Goal: Task Accomplishment & Management: Use online tool/utility

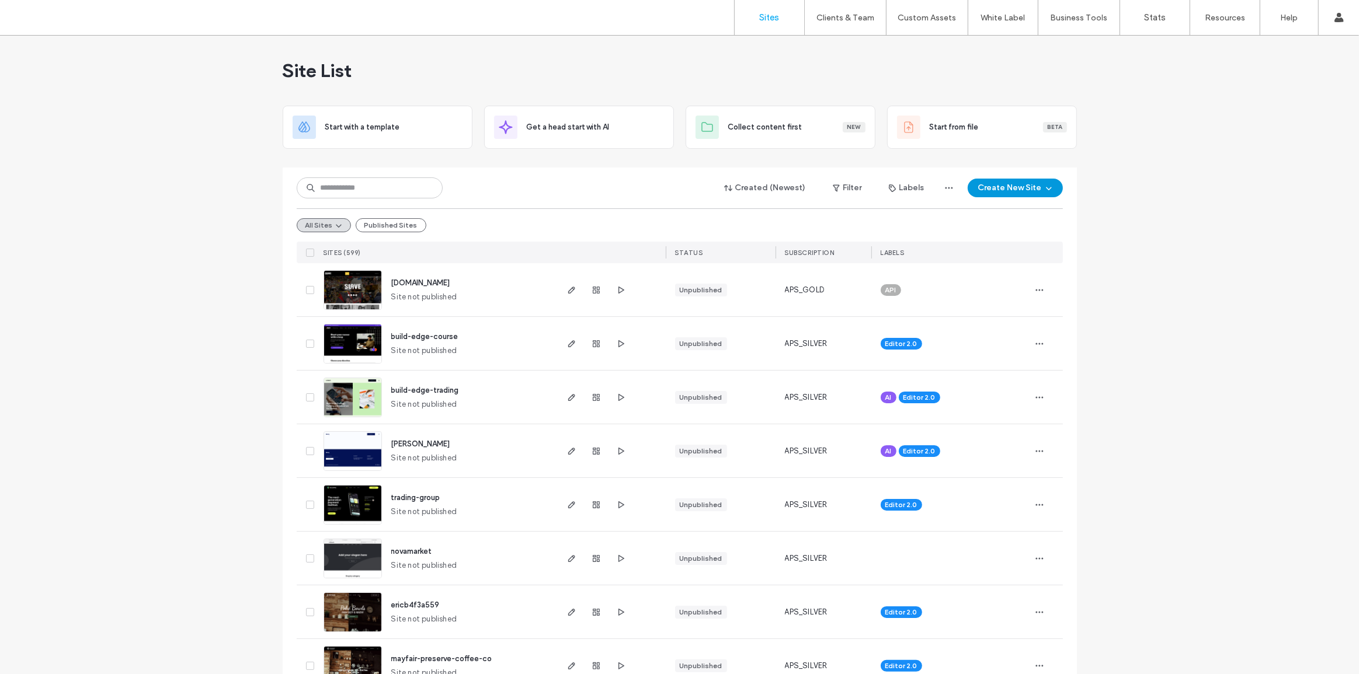
click at [1019, 185] on button "Create New Site" at bounding box center [1014, 188] width 95 height 19
click at [1072, 271] on div "Get a head start with AI" at bounding box center [1049, 269] width 83 height 12
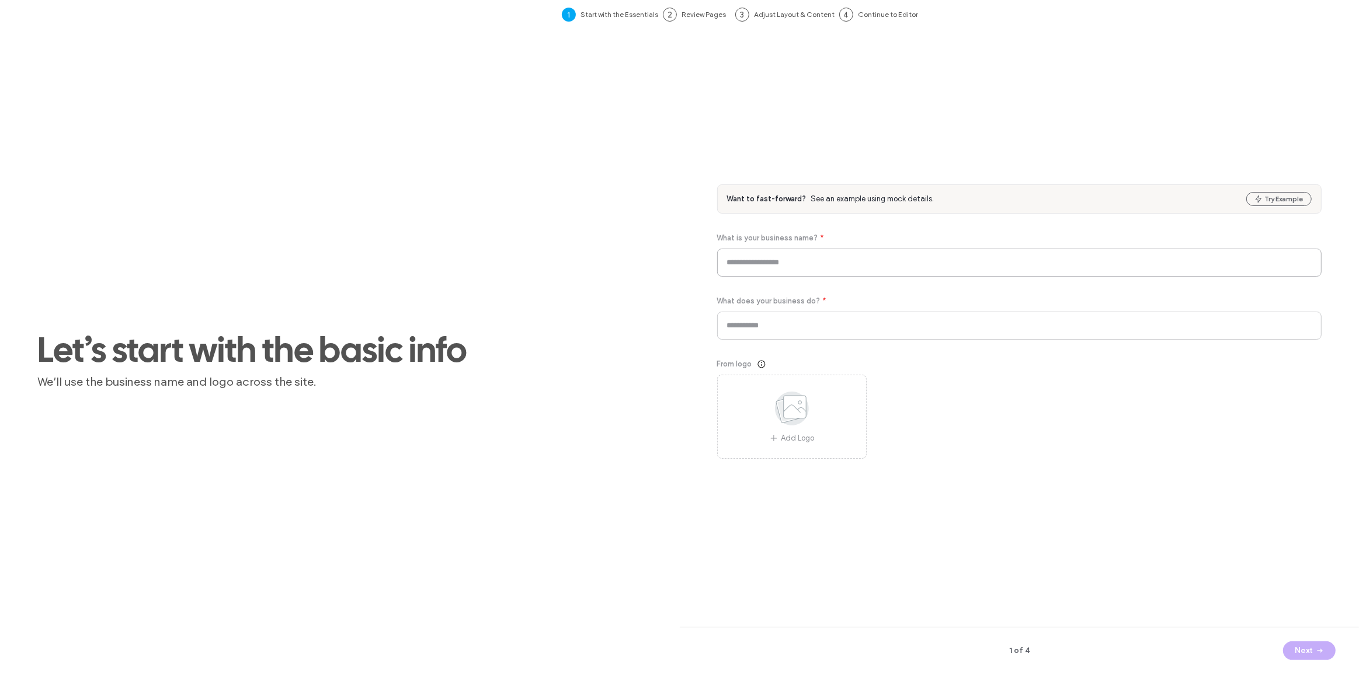
click at [857, 263] on input at bounding box center [1019, 263] width 605 height 28
type input "**********"
click at [754, 316] on input at bounding box center [1019, 326] width 605 height 28
type input "********"
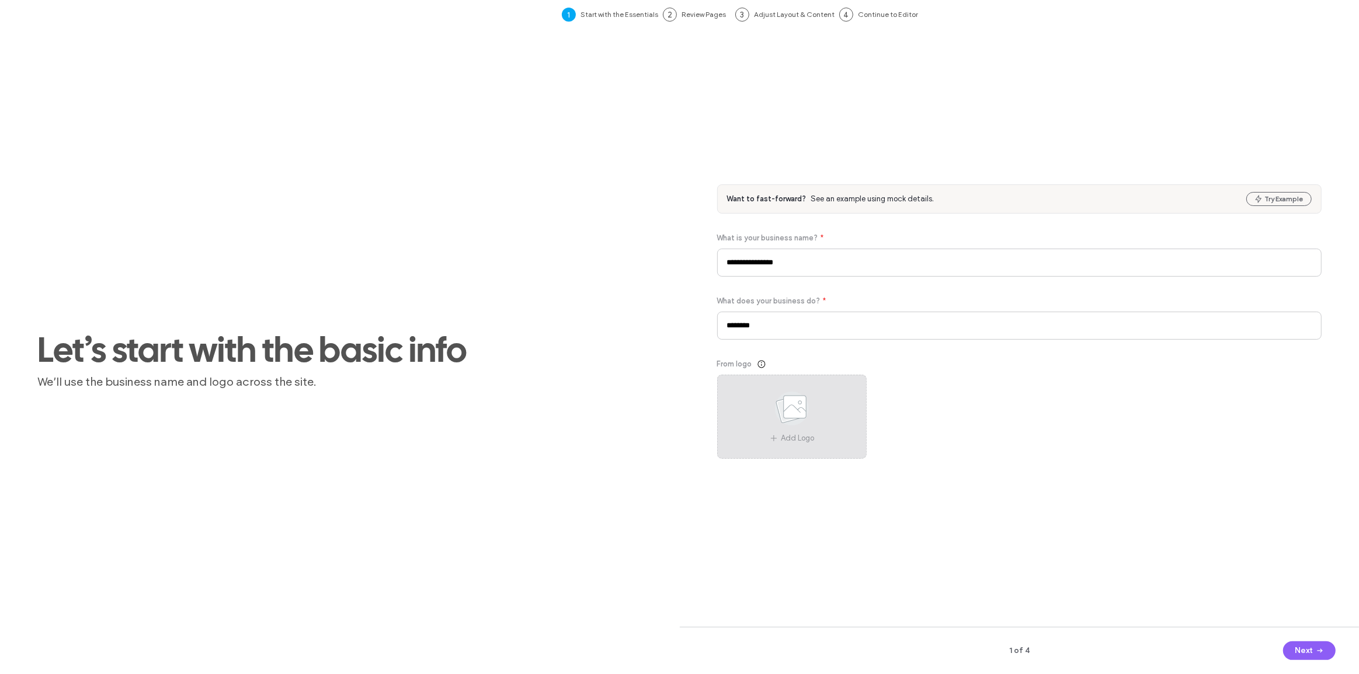
click at [750, 419] on div "Add Logo" at bounding box center [791, 417] width 149 height 84
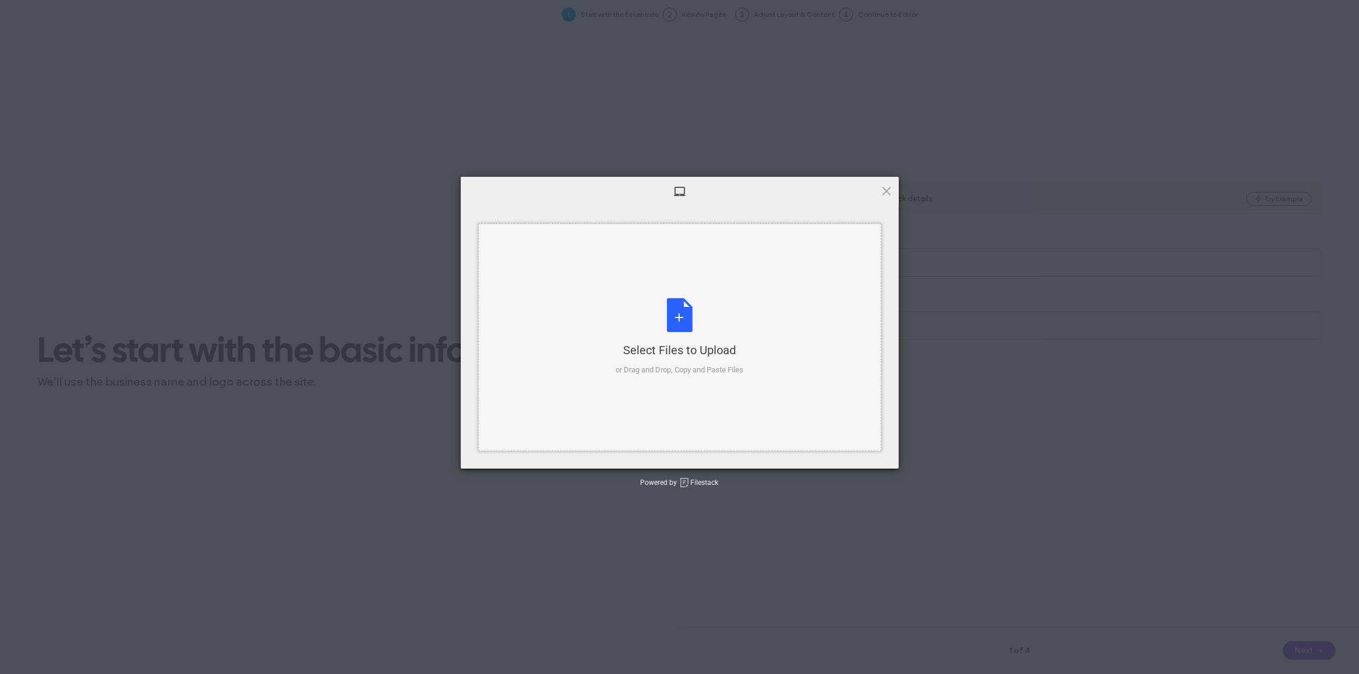
click at [687, 358] on div "Select Files to Upload or Drag and Drop, Copy and Paste Files" at bounding box center [679, 337] width 128 height 78
click at [848, 447] on span "Upload" at bounding box center [863, 453] width 59 height 22
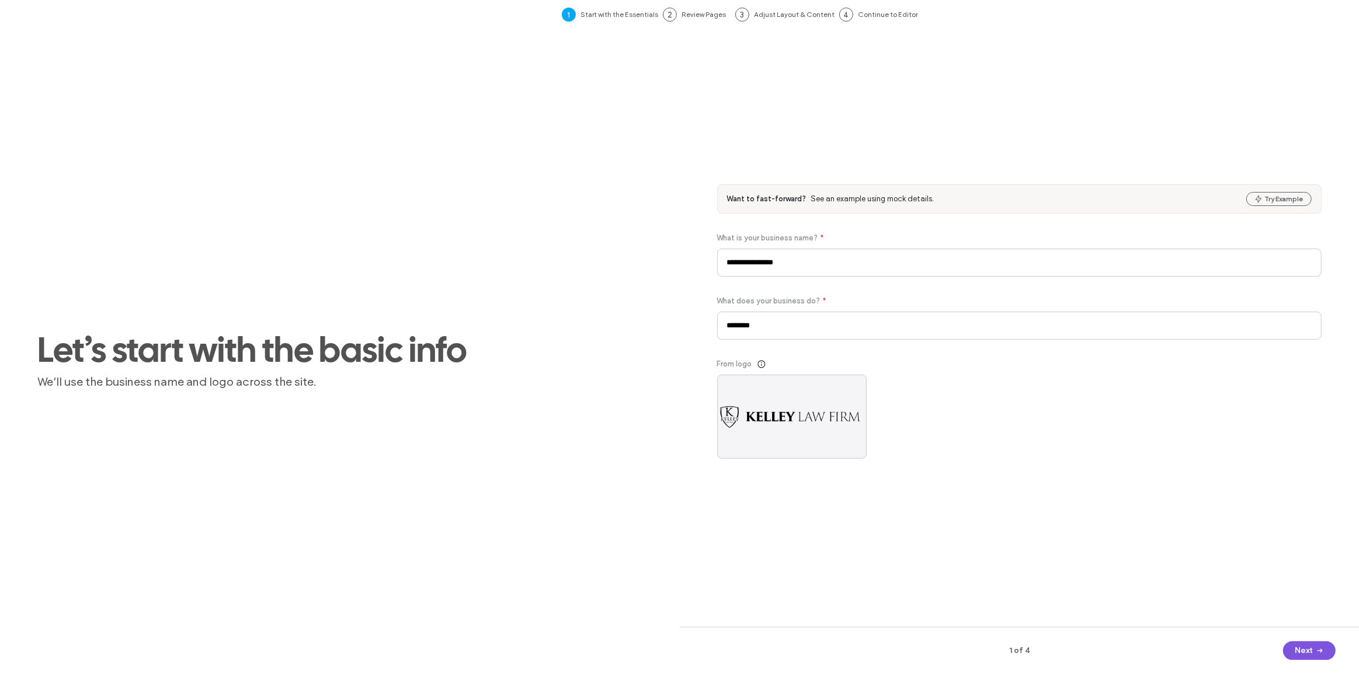
click at [1308, 657] on button "Next" at bounding box center [1309, 651] width 53 height 19
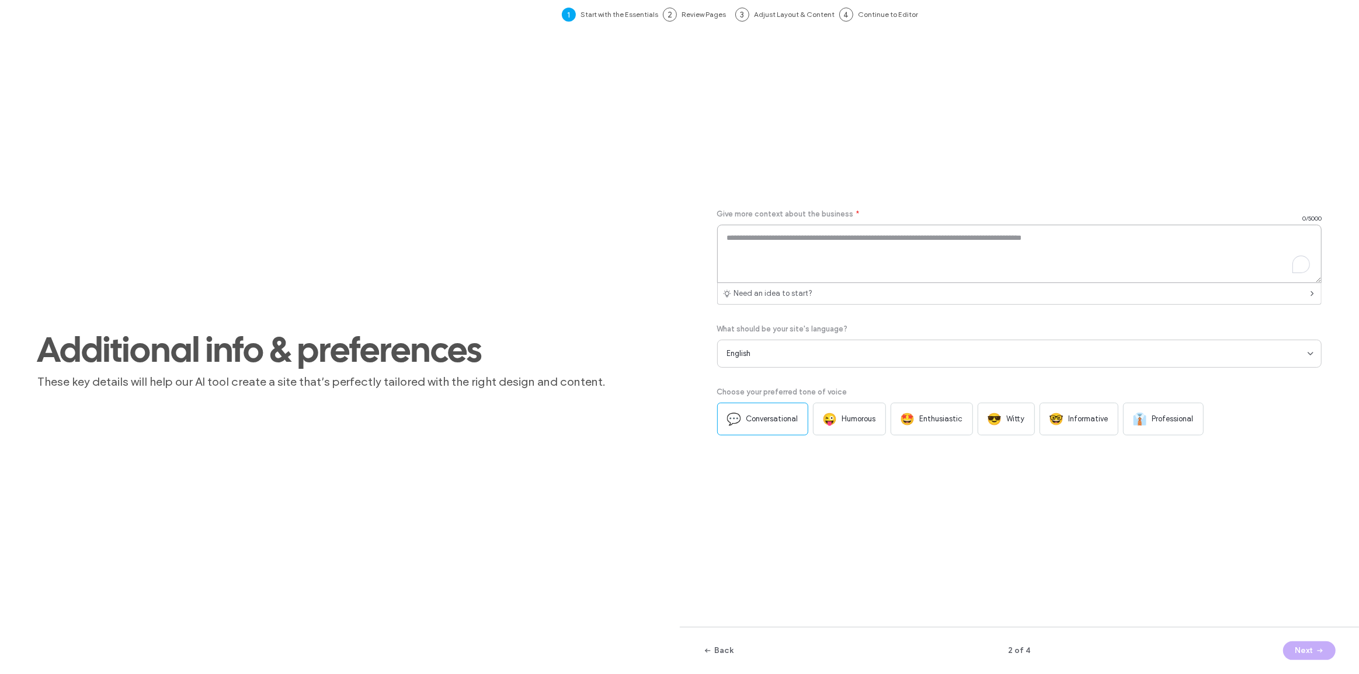
click at [761, 264] on textarea "To enrich screen reader interactions, please activate Accessibility in Grammarl…" at bounding box center [1019, 254] width 605 height 58
type textarea "*"
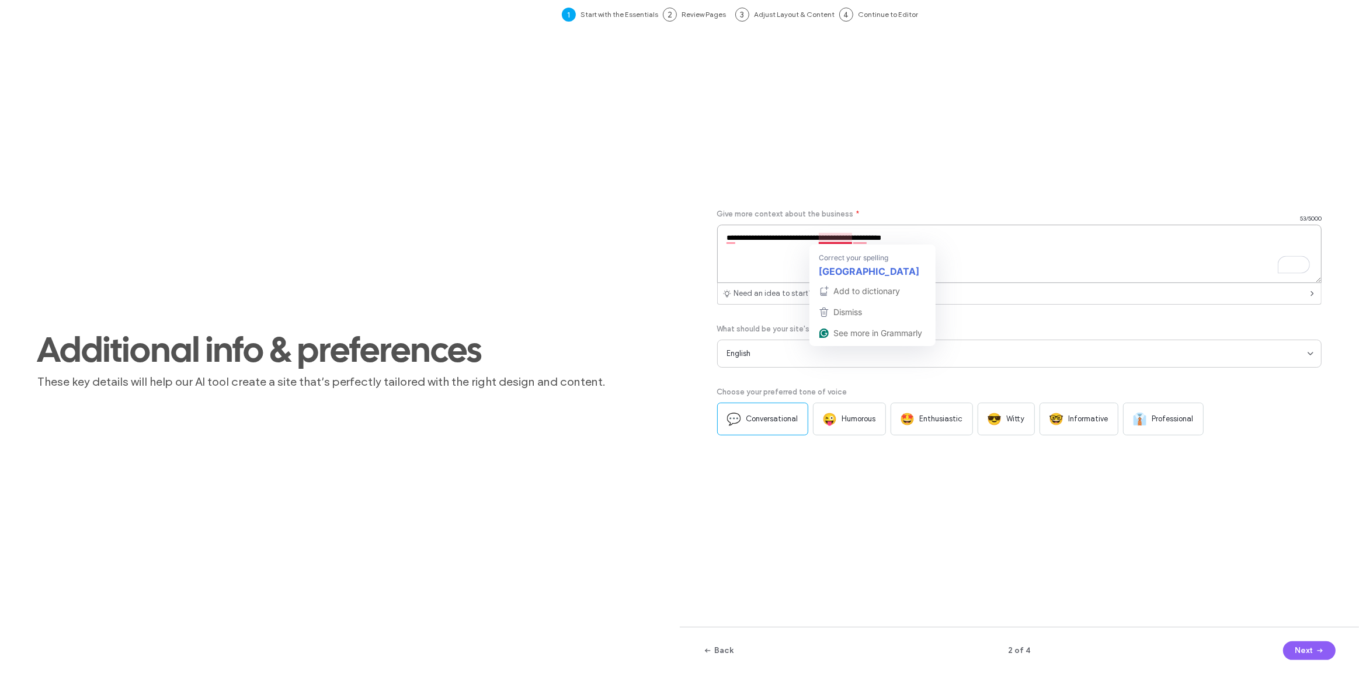
click at [832, 238] on textarea "**********" at bounding box center [1019, 254] width 605 height 58
click at [917, 250] on textarea "**********" at bounding box center [1019, 254] width 605 height 58
click at [1137, 426] on div "👔 Professional" at bounding box center [1163, 419] width 81 height 33
click at [972, 262] on textarea "**********" at bounding box center [1019, 254] width 605 height 58
click at [943, 242] on textarea "**********" at bounding box center [1019, 254] width 605 height 58
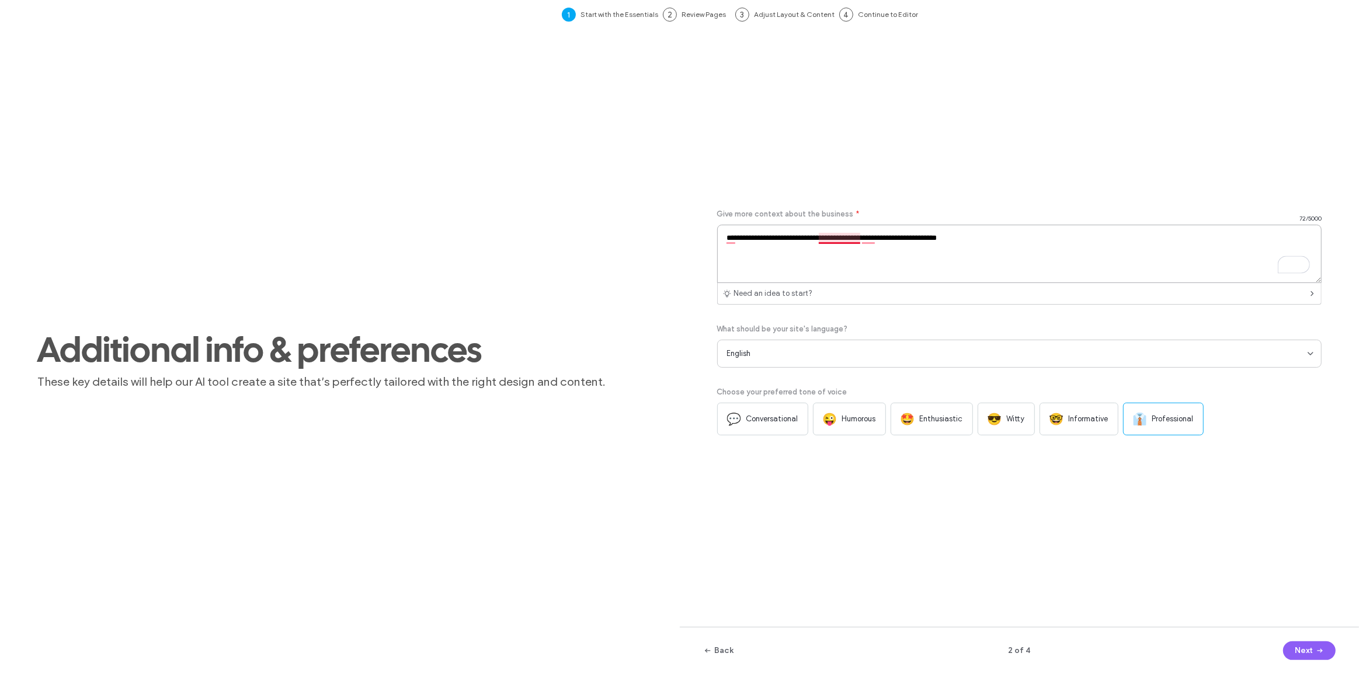
click at [836, 236] on textarea "**********" at bounding box center [1019, 254] width 605 height 58
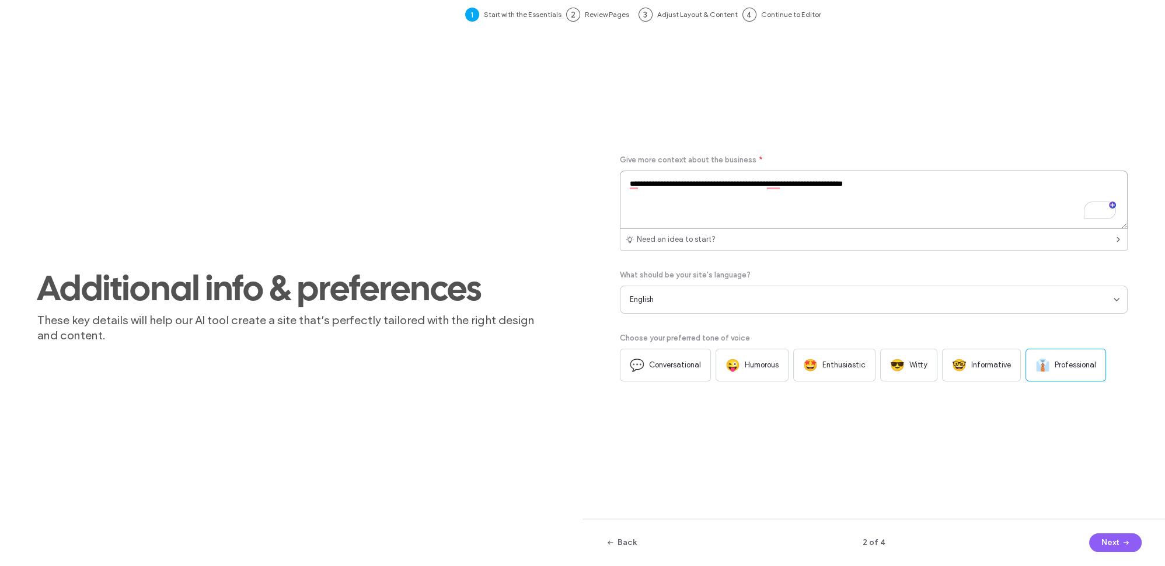
click at [964, 188] on textarea "**********" at bounding box center [874, 199] width 508 height 58
paste textarea "**********"
click at [982, 189] on textarea "**********" at bounding box center [874, 199] width 508 height 58
click at [974, 194] on textarea "**********" at bounding box center [874, 199] width 508 height 58
click at [971, 184] on textarea "**********" at bounding box center [874, 199] width 508 height 58
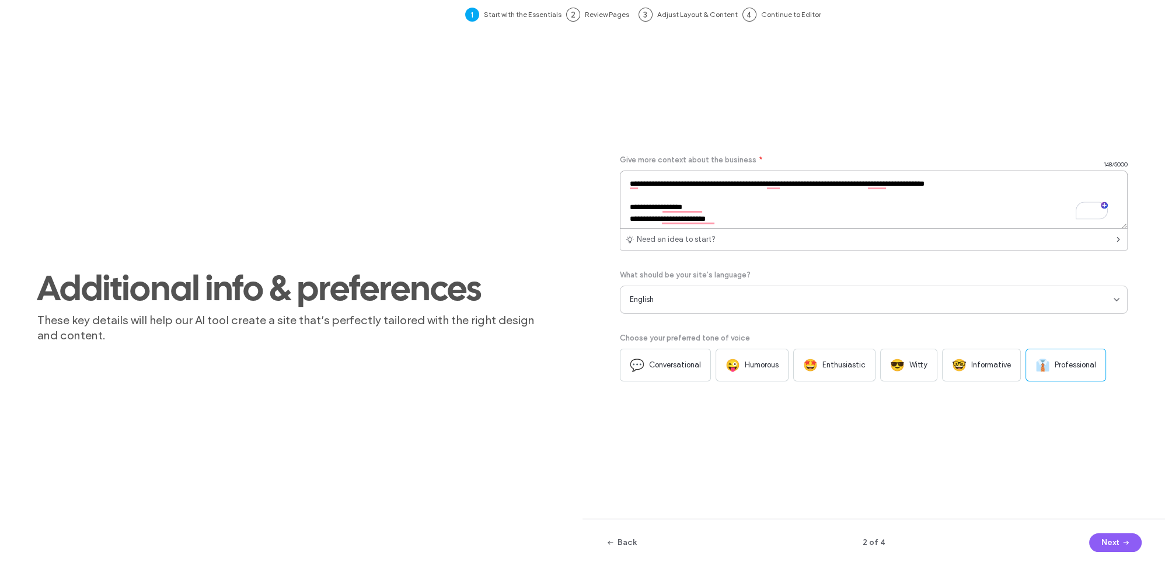
click at [970, 183] on textarea "**********" at bounding box center [874, 199] width 508 height 58
type textarea "**********"
click at [1115, 540] on button "Next" at bounding box center [1115, 542] width 53 height 19
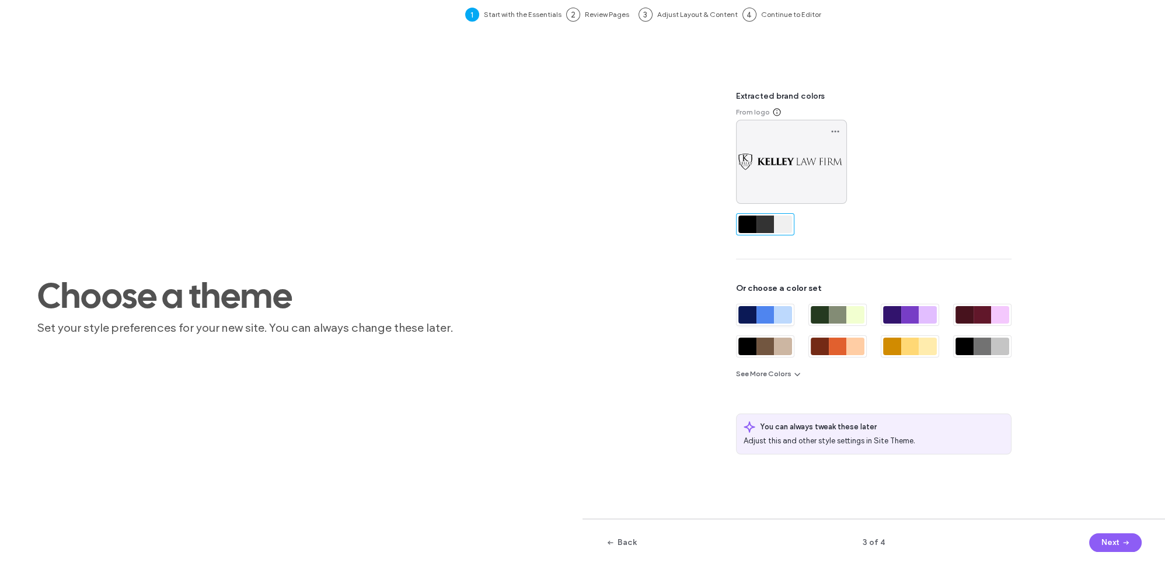
click at [772, 314] on div at bounding box center [766, 315] width 18 height 18
click at [1098, 539] on button "Next" at bounding box center [1115, 542] width 53 height 19
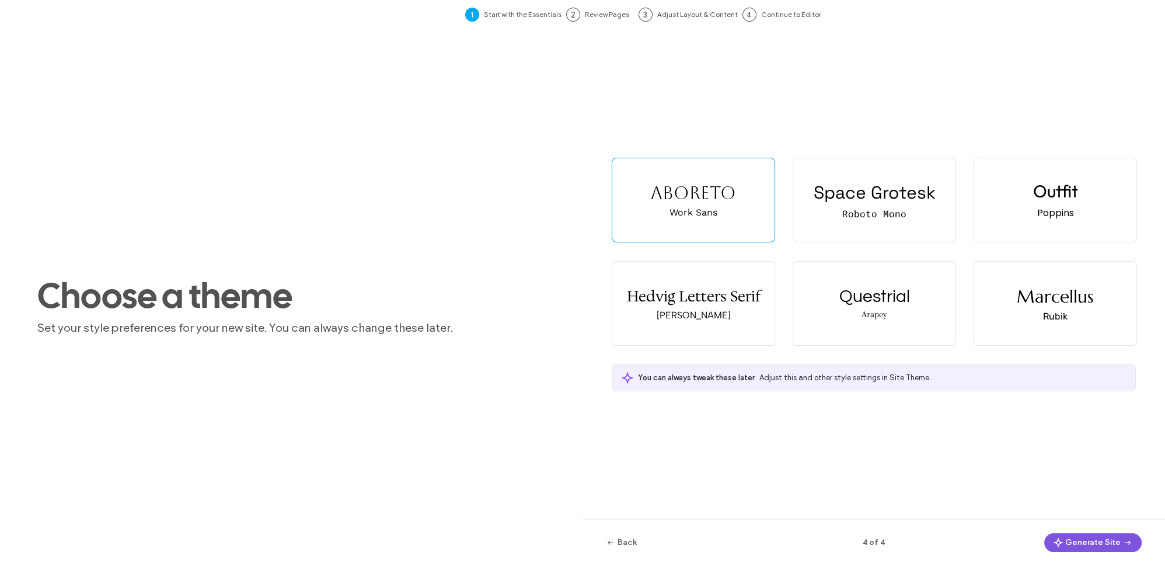
click at [1125, 540] on icon "button" at bounding box center [1127, 542] width 9 height 9
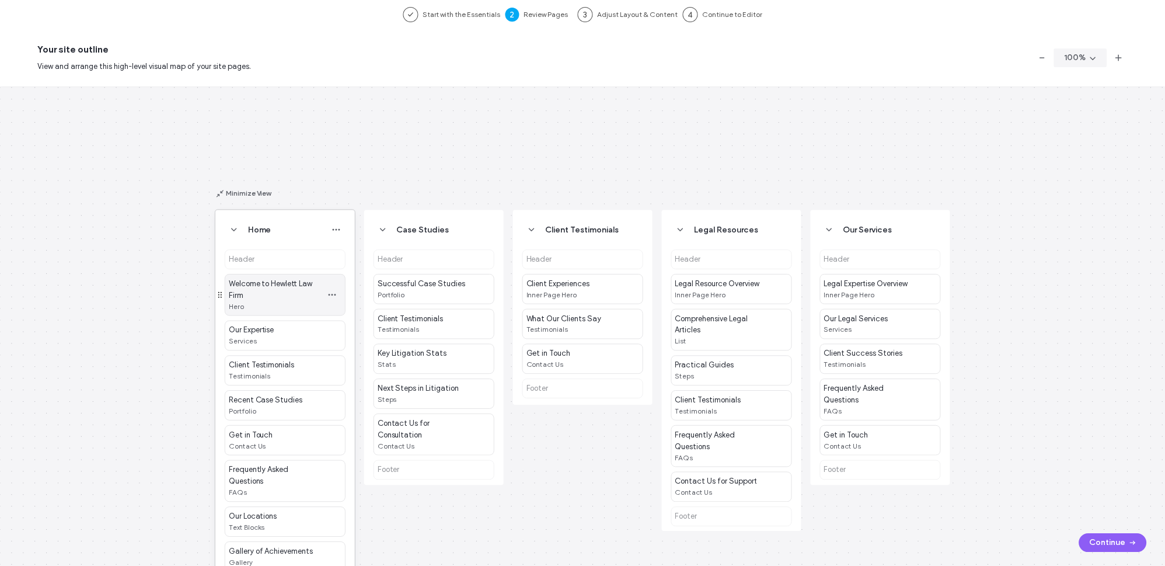
click at [275, 306] on span "Hero" at bounding box center [273, 306] width 89 height 11
click at [332, 294] on use "button" at bounding box center [332, 295] width 8 height 2
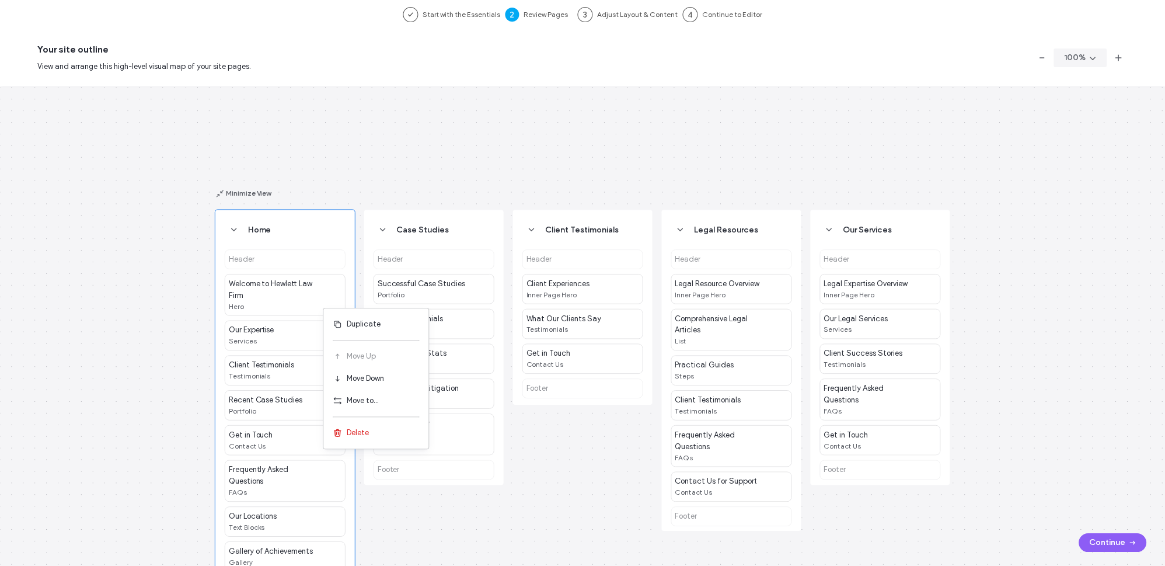
click at [556, 172] on div "Home Header Welcome to Hewlett Law Firm Hero Our Expertise Services Client Test…" at bounding box center [582, 325] width 1165 height 479
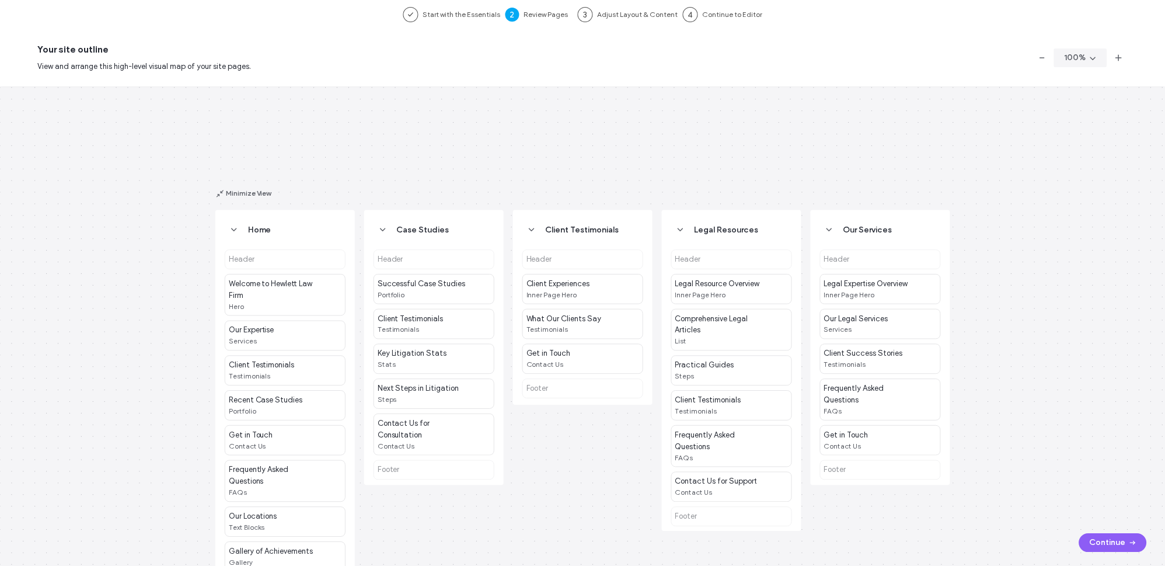
click at [1108, 536] on button "Continue" at bounding box center [1113, 542] width 68 height 19
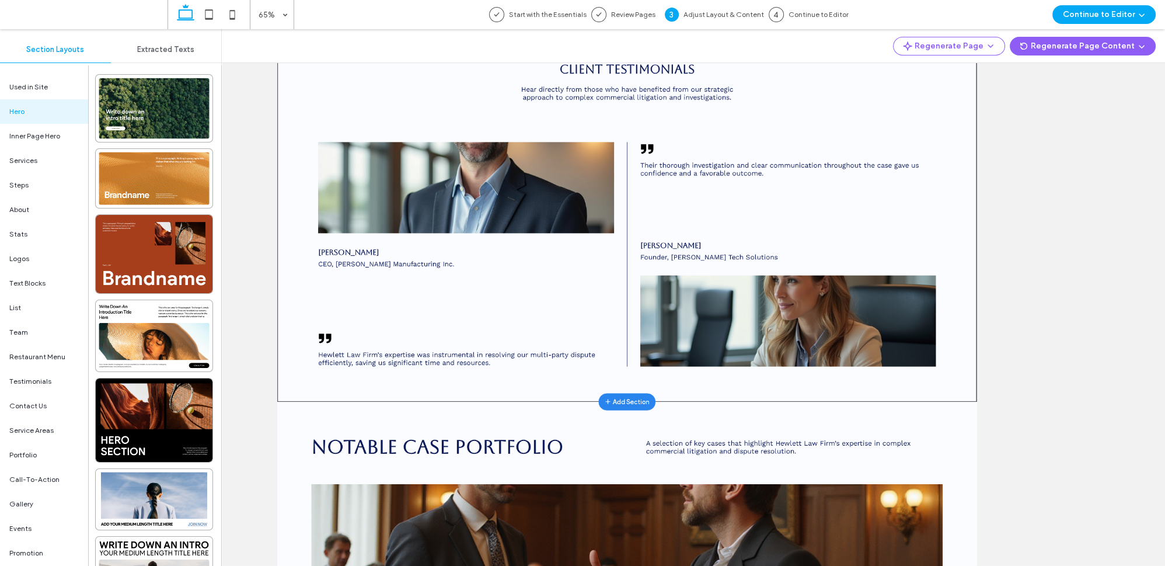
scroll to position [1115, 0]
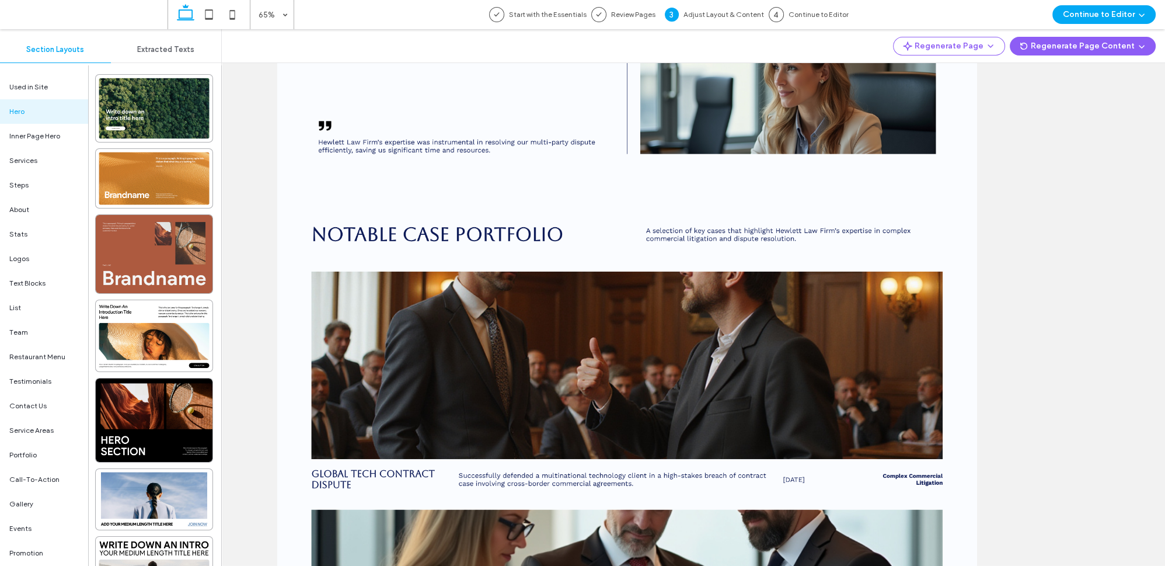
click at [135, 272] on div at bounding box center [154, 254] width 117 height 78
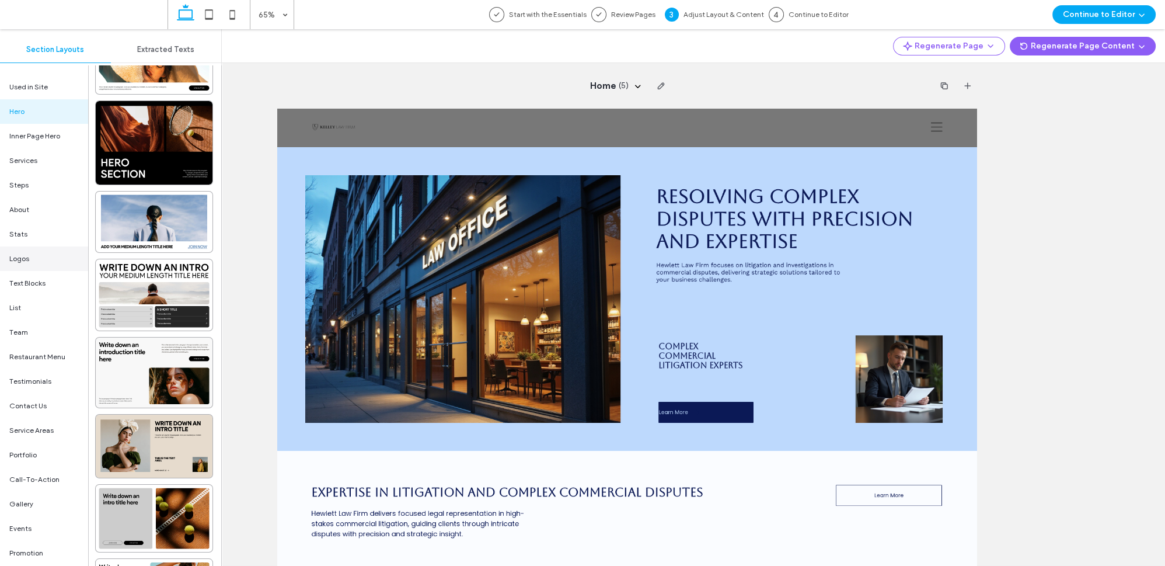
scroll to position [0, 0]
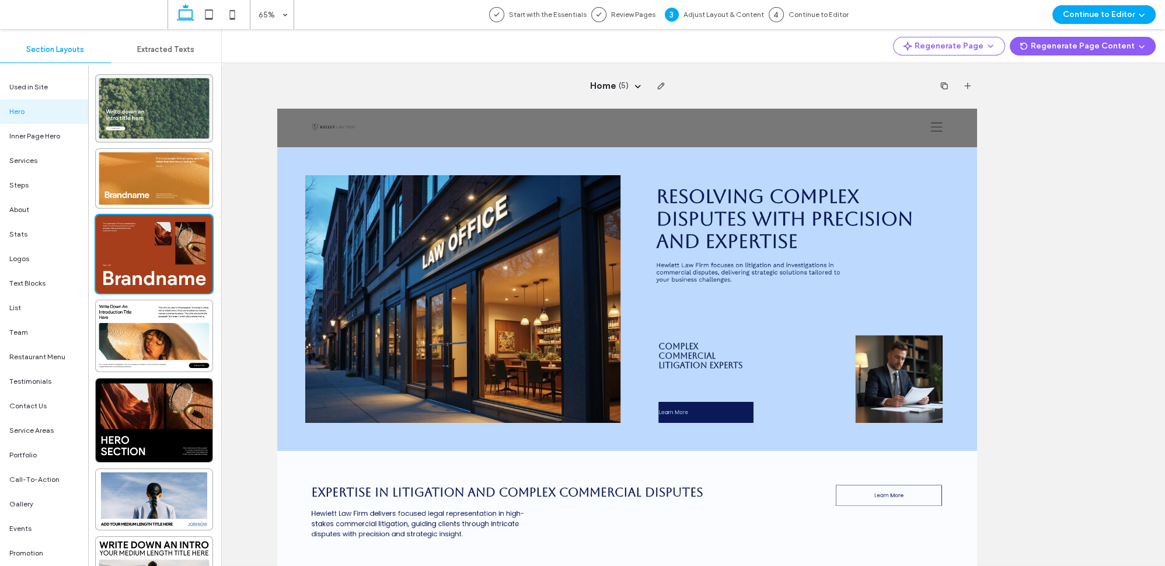
click at [142, 90] on div at bounding box center [154, 108] width 117 height 67
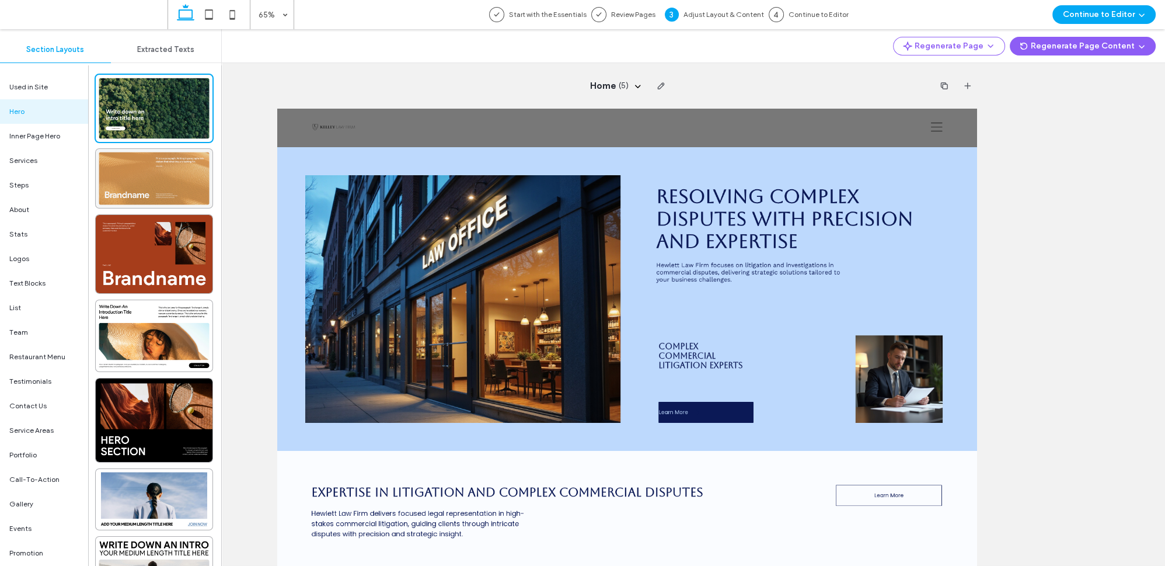
click at [173, 180] on div at bounding box center [154, 178] width 117 height 59
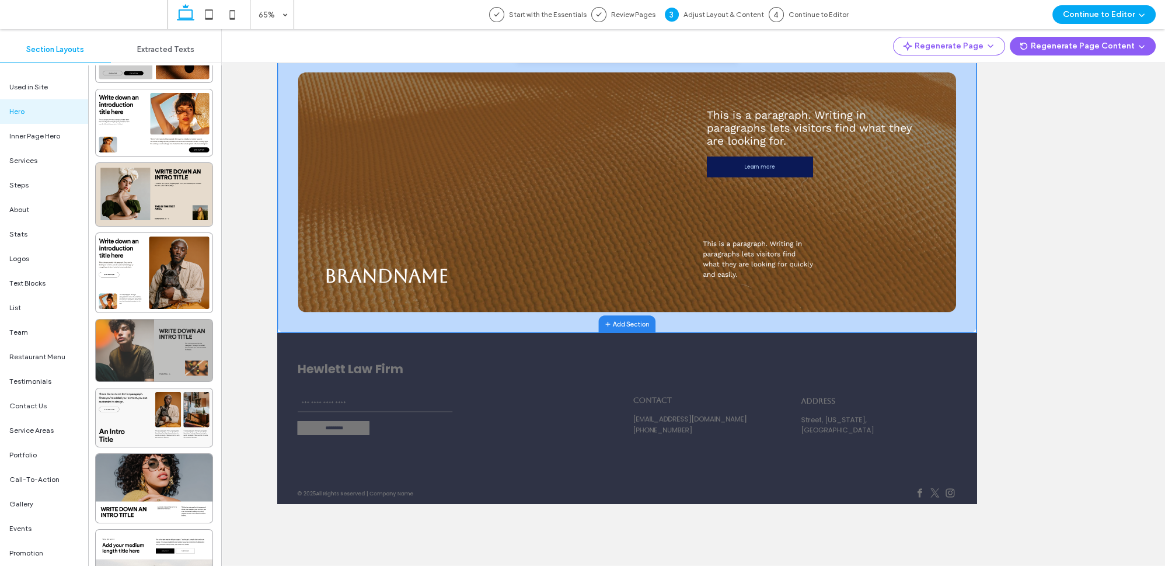
scroll to position [1115, 0]
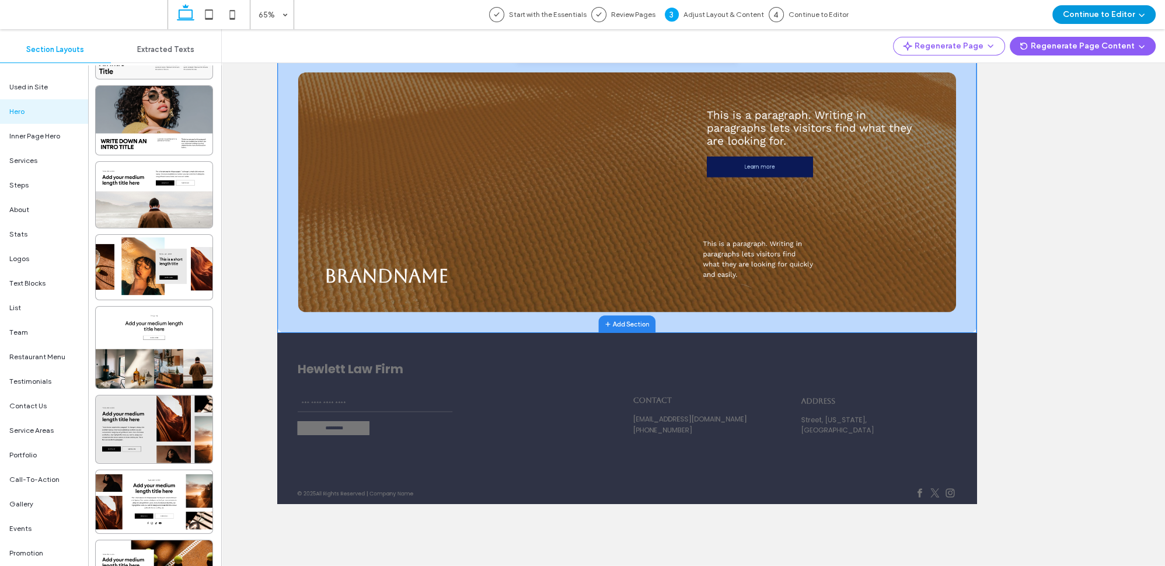
click at [1150, 14] on button "Continue to Editor" at bounding box center [1104, 14] width 103 height 19
click at [410, 41] on div "Regenerate Page Regenerate Page Content" at bounding box center [694, 46] width 944 height 34
click at [170, 50] on span "Extracted Texts" at bounding box center [165, 49] width 57 height 9
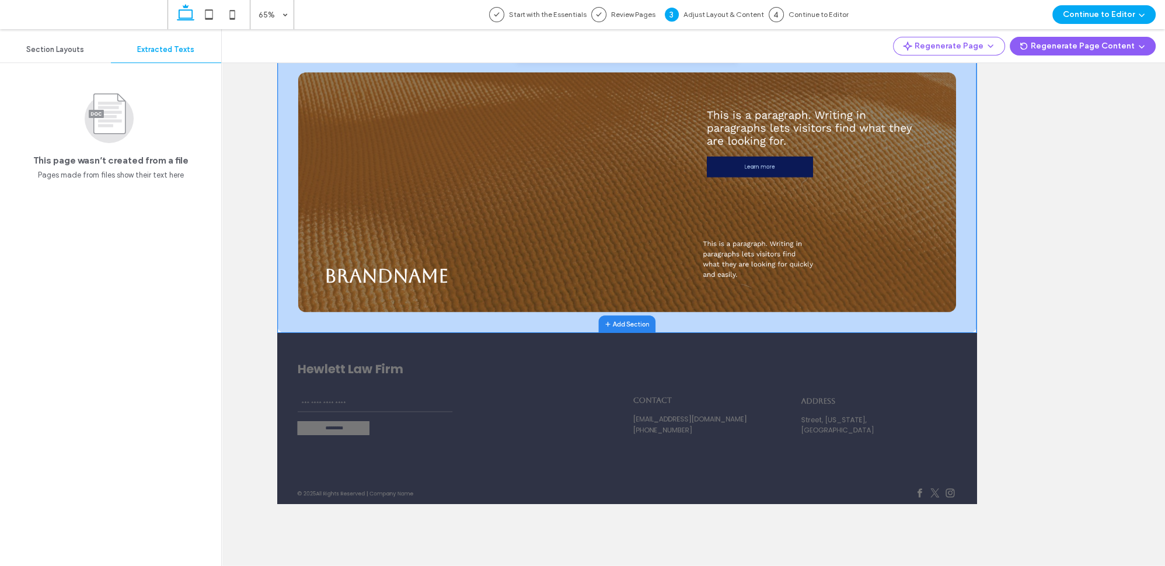
click at [62, 41] on div "Section Layouts" at bounding box center [55, 50] width 111 height 26
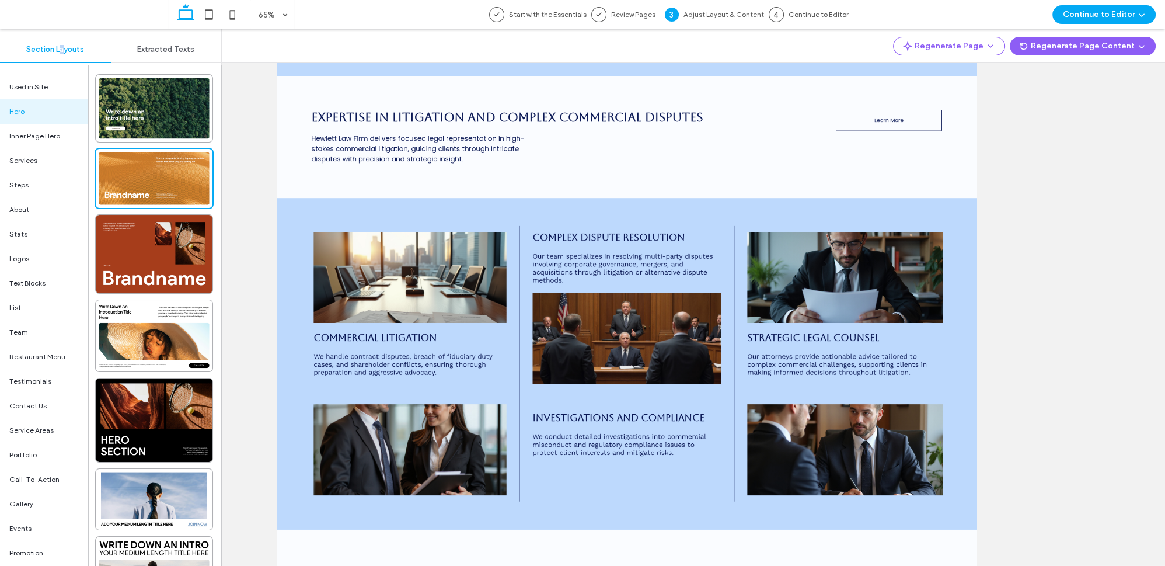
scroll to position [0, 0]
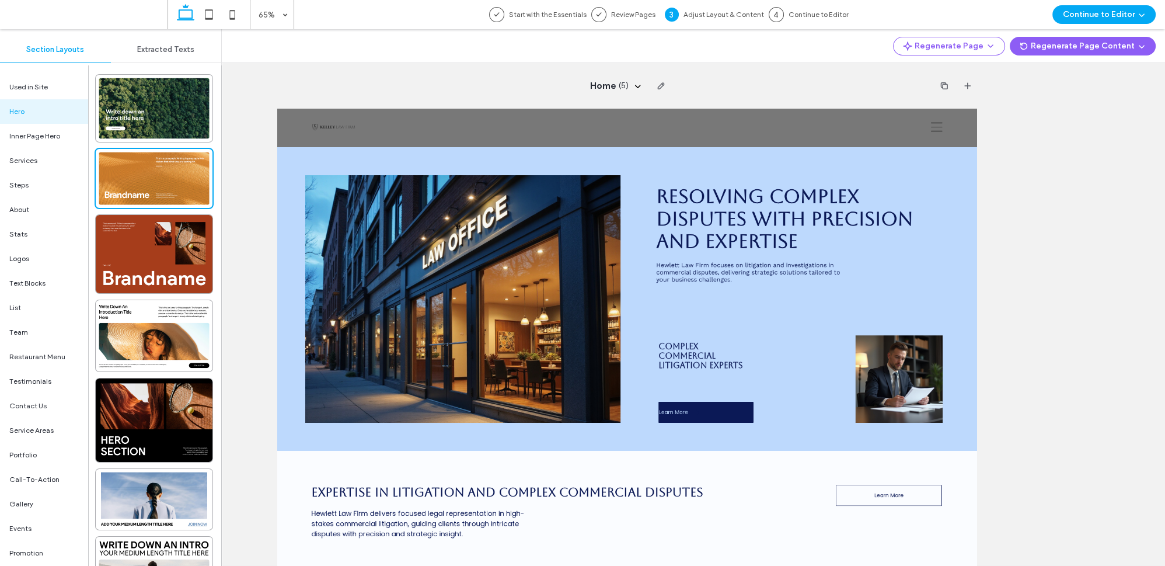
click at [161, 45] on span "Extracted Texts" at bounding box center [165, 49] width 57 height 9
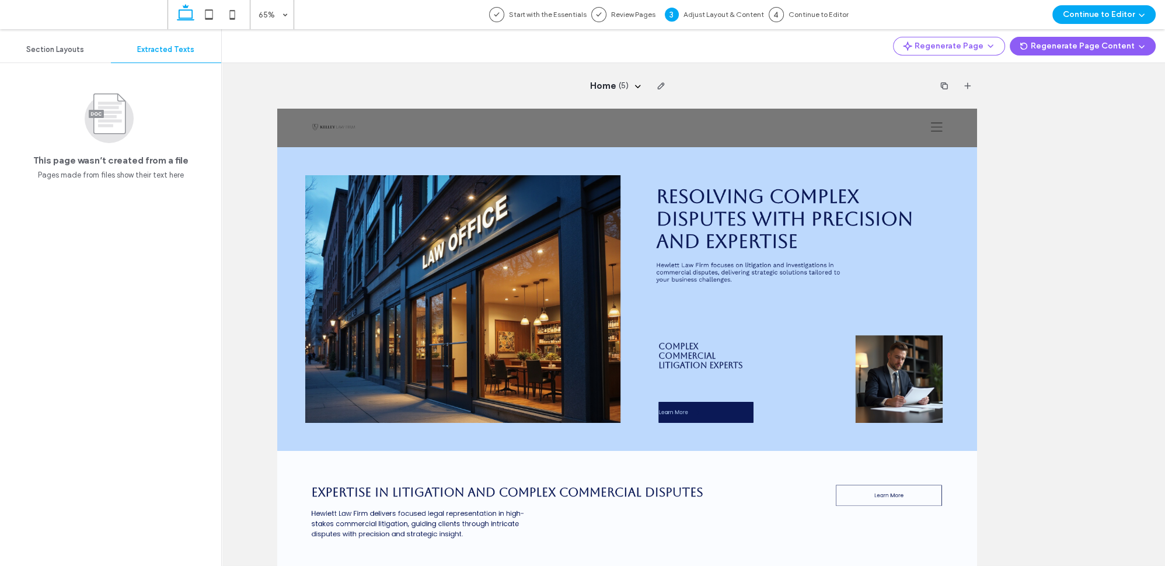
click at [56, 47] on span "Section Layouts" at bounding box center [55, 49] width 58 height 9
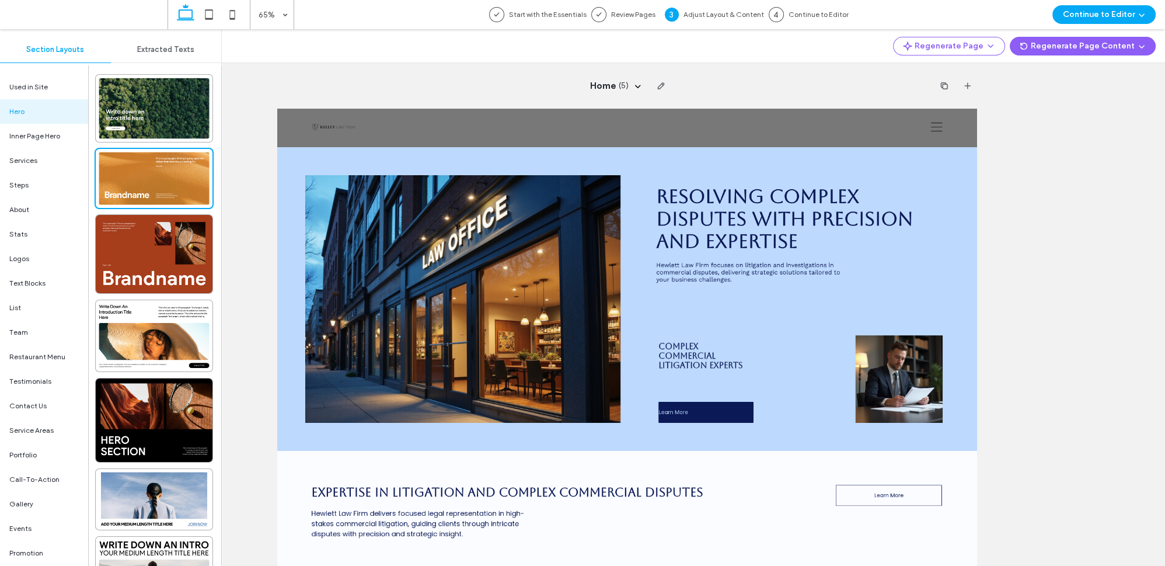
click at [545, 9] on span "Start with the Essentials" at bounding box center [548, 14] width 78 height 11
click at [938, 47] on button "Regenerate Page" at bounding box center [949, 46] width 112 height 19
click at [972, 99] on span "Edit Page Setup" at bounding box center [958, 99] width 57 height 12
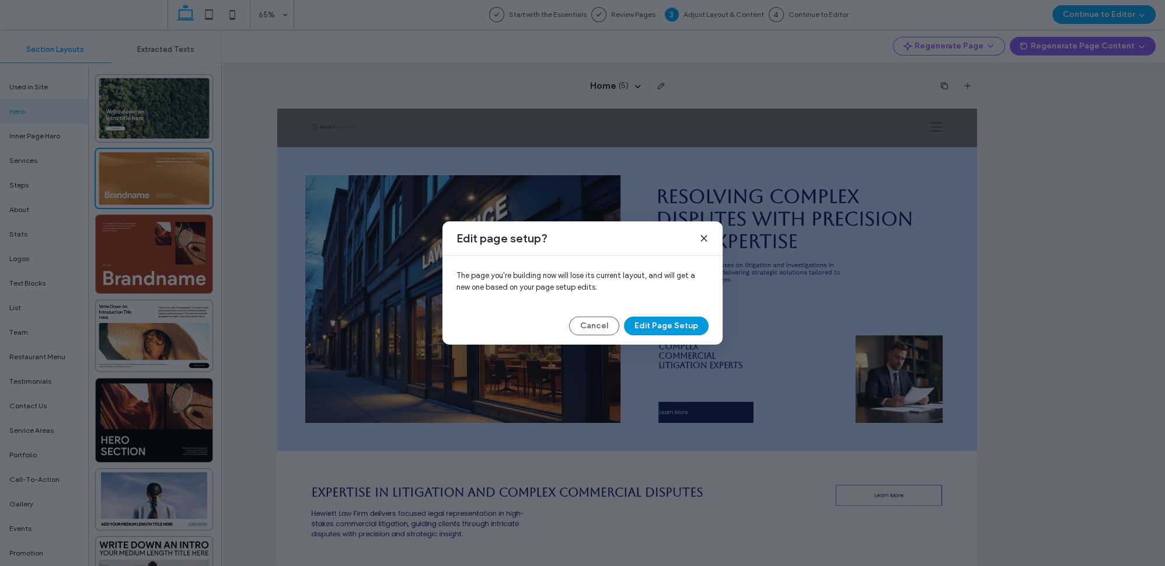
click at [674, 325] on button "Edit Page Setup" at bounding box center [666, 325] width 85 height 19
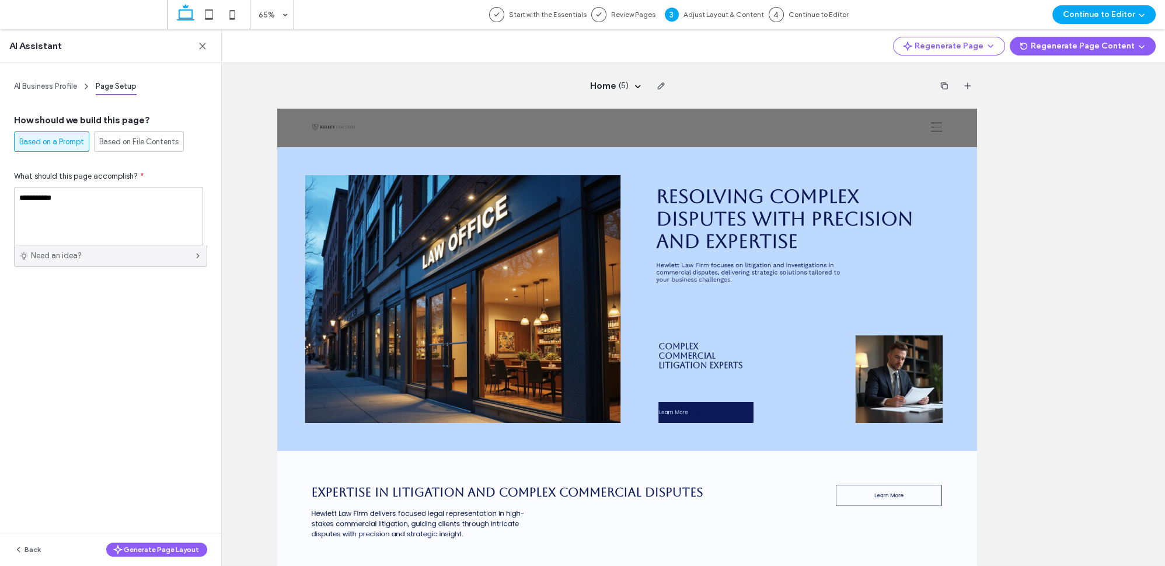
click at [98, 252] on div "Need an idea?" at bounding box center [110, 256] width 193 height 22
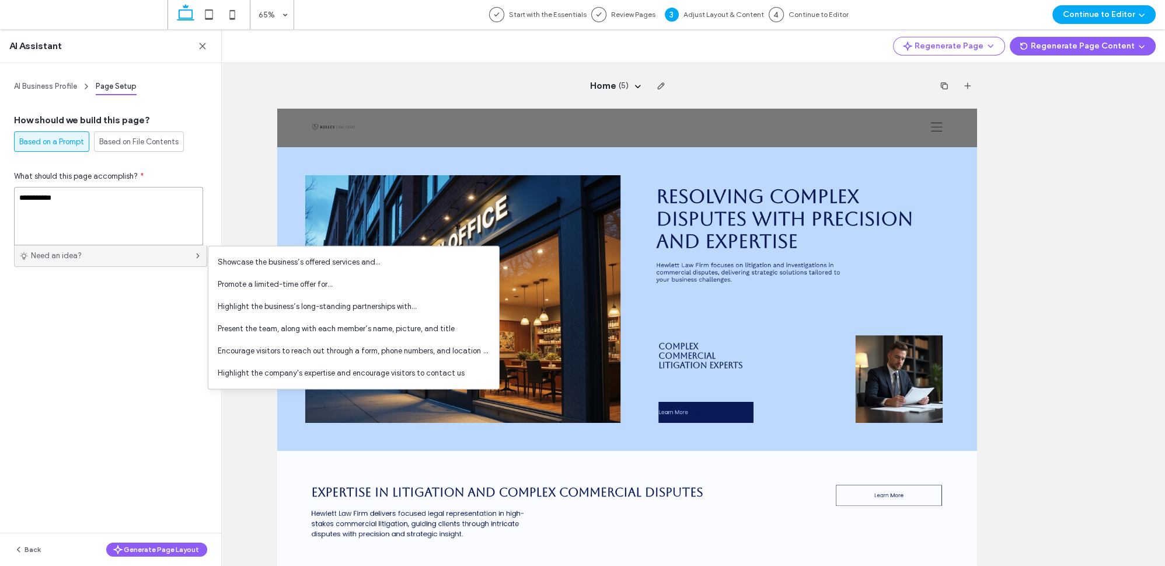
click at [48, 194] on textarea "**********" at bounding box center [108, 216] width 189 height 58
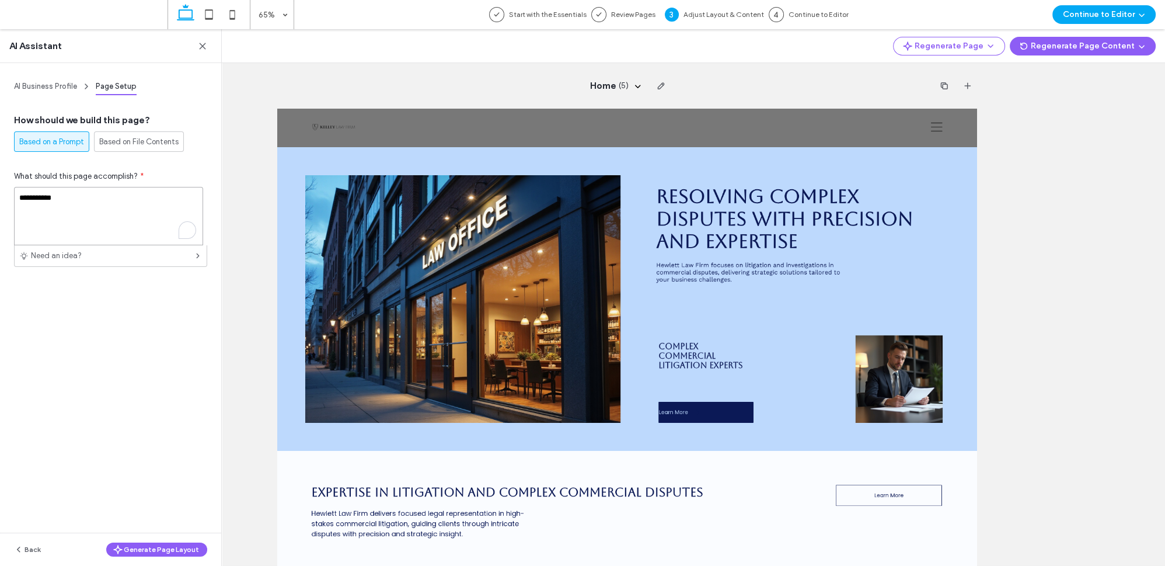
click at [48, 194] on textarea "**********" at bounding box center [108, 216] width 189 height 58
click at [106, 213] on textarea "**********" at bounding box center [108, 216] width 189 height 58
paste textarea "**********"
type textarea "**********"
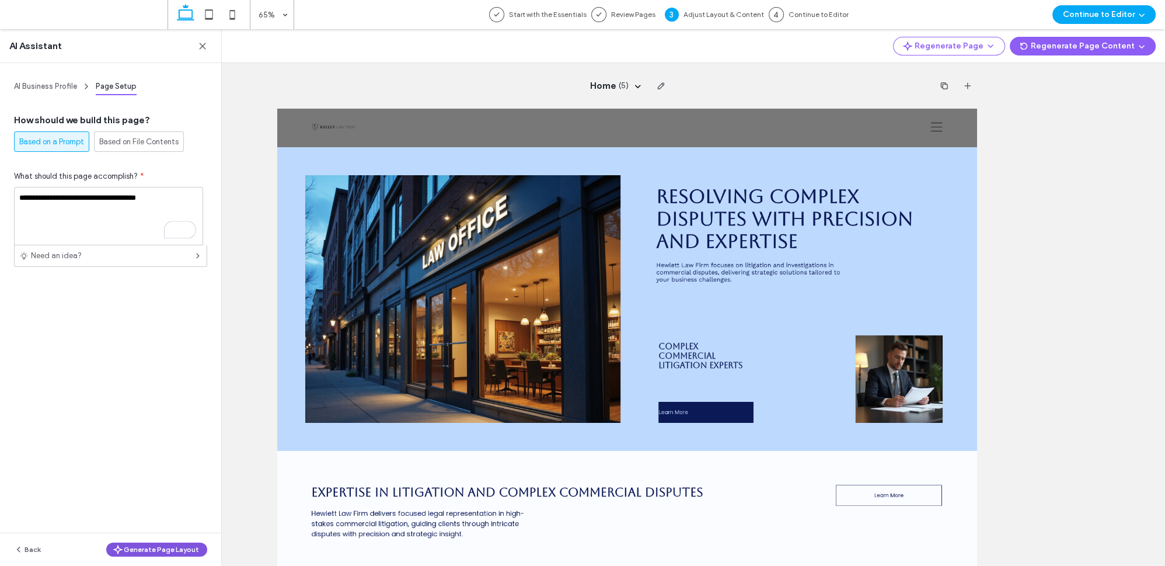
click at [160, 546] on button "Generate Page Layout" at bounding box center [156, 549] width 101 height 14
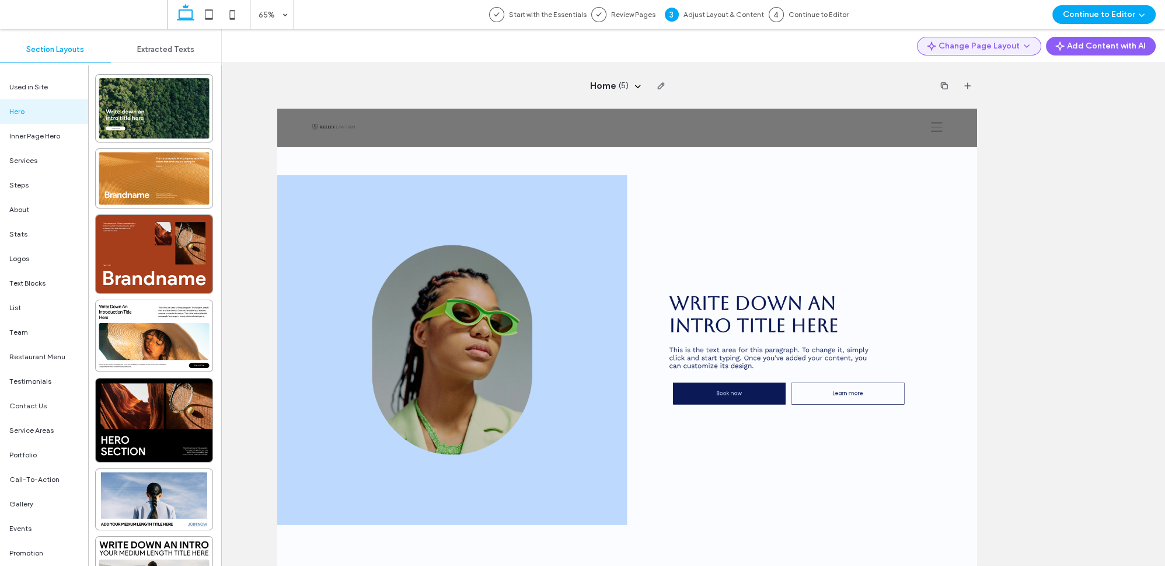
click at [980, 50] on button "Change Page Layout" at bounding box center [979, 46] width 124 height 19
click at [989, 95] on span "Edit Page Setup" at bounding box center [990, 99] width 57 height 12
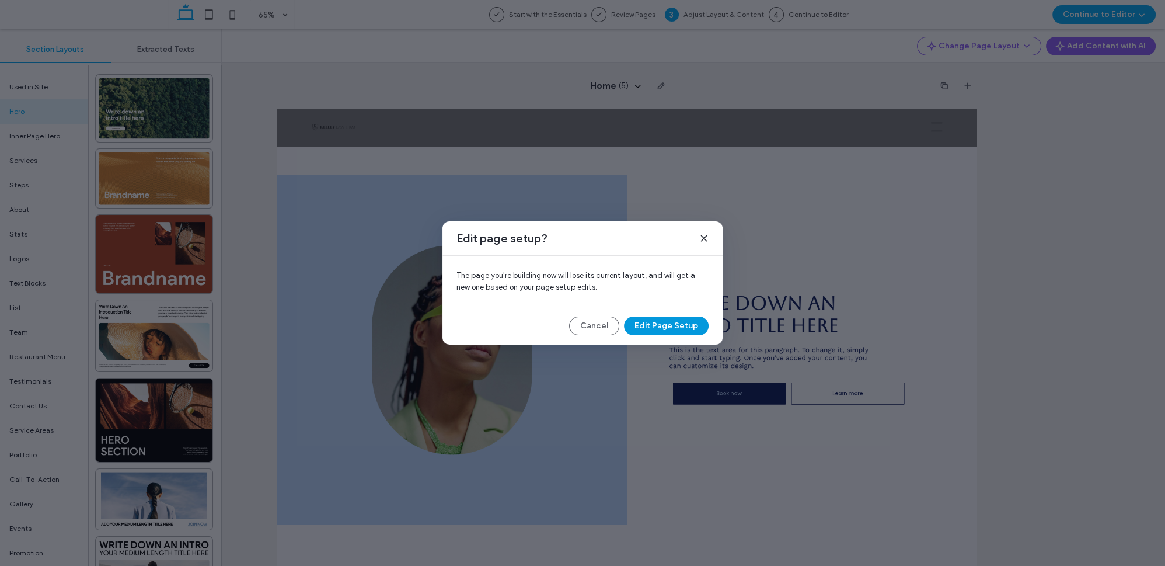
click at [695, 324] on button "Edit Page Setup" at bounding box center [666, 325] width 85 height 19
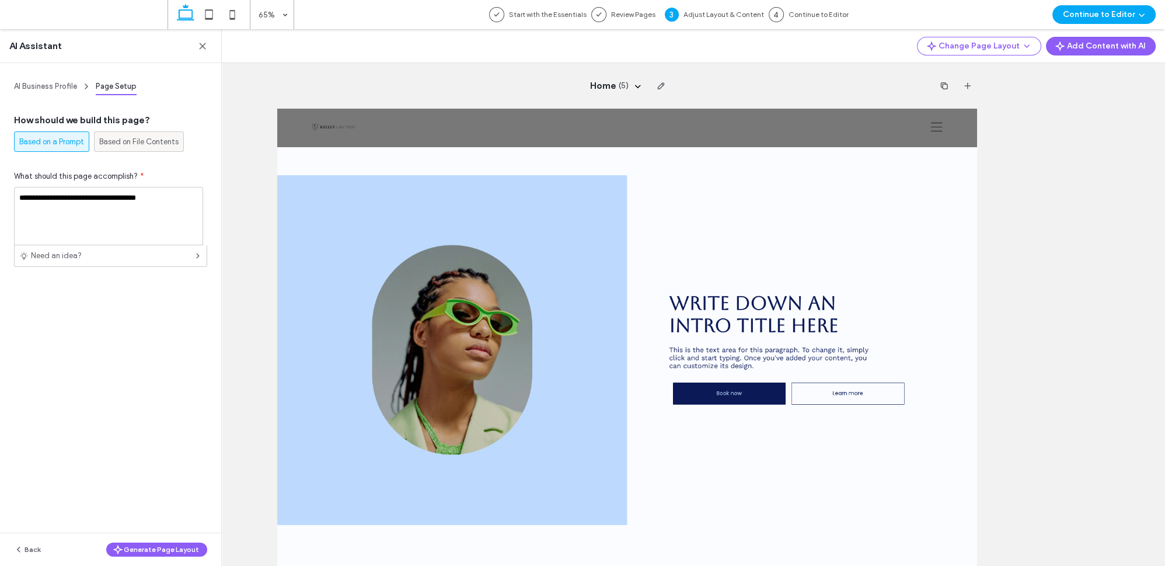
click at [157, 140] on span "Based on File Contents" at bounding box center [138, 142] width 79 height 12
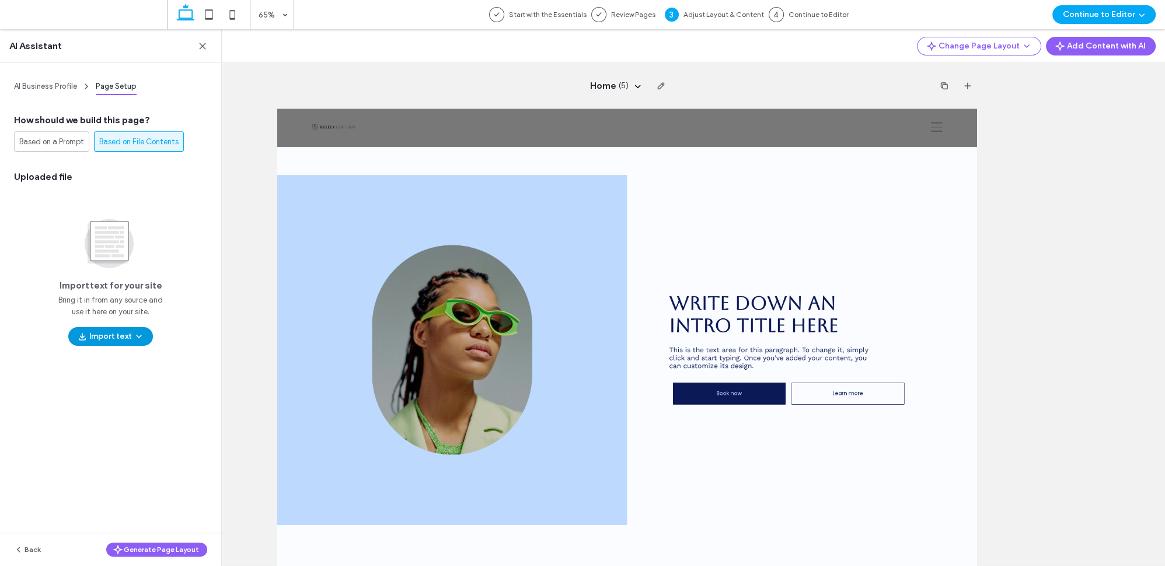
drag, startPoint x: 128, startPoint y: 348, endPoint x: 134, endPoint y: 336, distance: 13.6
click at [131, 344] on div "AI Business Profile Page Setup How should we build this page? Based on a Prompt…" at bounding box center [110, 290] width 221 height 455
click at [136, 333] on icon "button" at bounding box center [138, 336] width 9 height 9
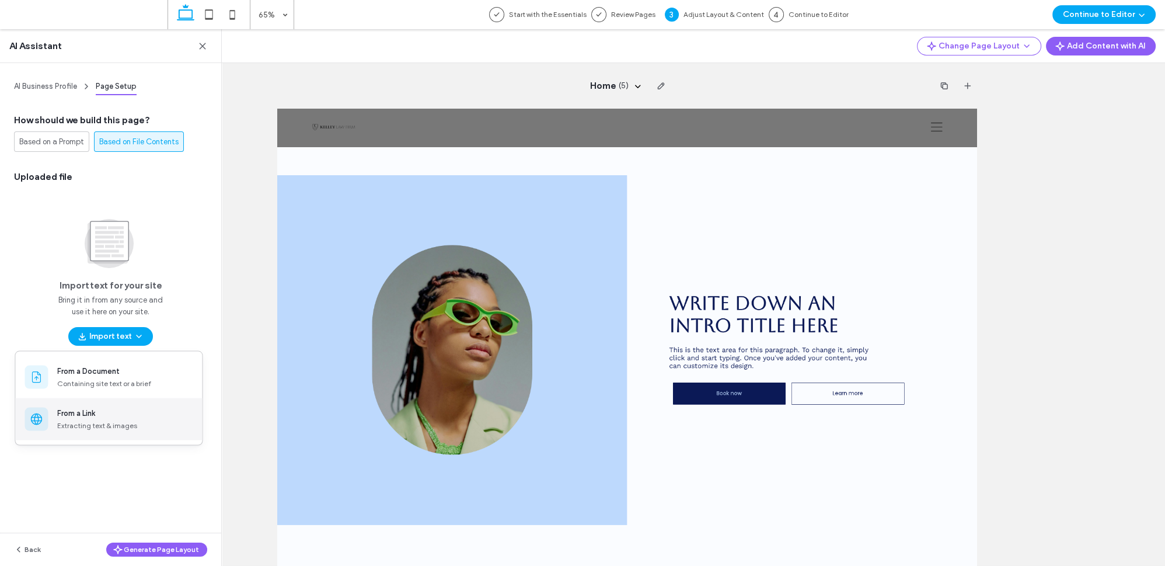
click at [104, 420] on div "Extracting text & images" at bounding box center [124, 425] width 135 height 11
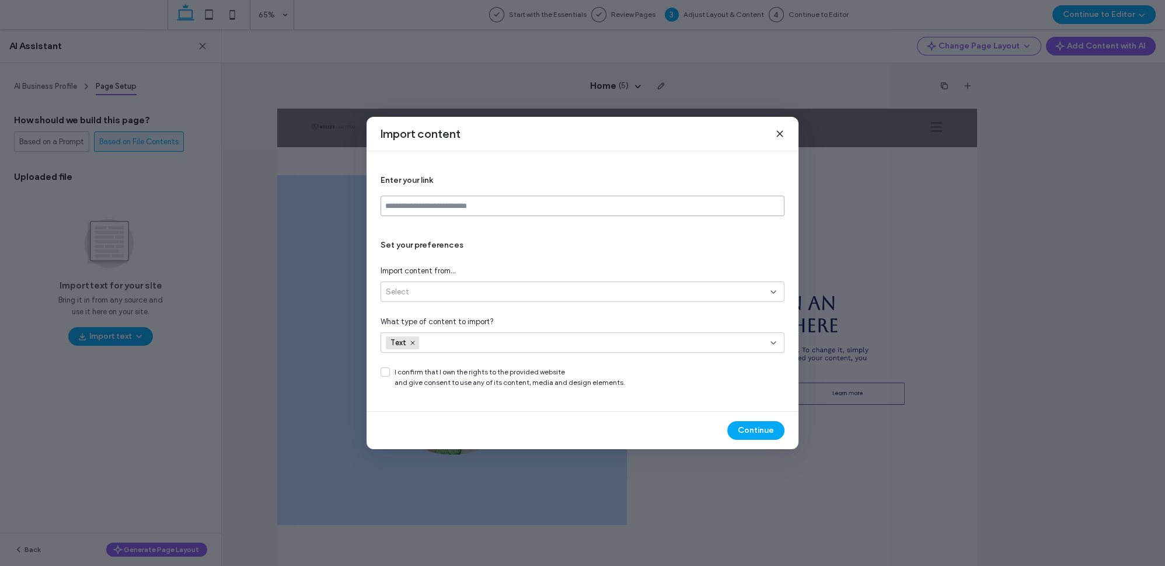
click at [439, 204] on input at bounding box center [583, 206] width 404 height 20
paste input "**********"
type input "**********"
click at [427, 281] on div "Select" at bounding box center [583, 291] width 404 height 20
click at [438, 290] on div "Select" at bounding box center [578, 292] width 385 height 12
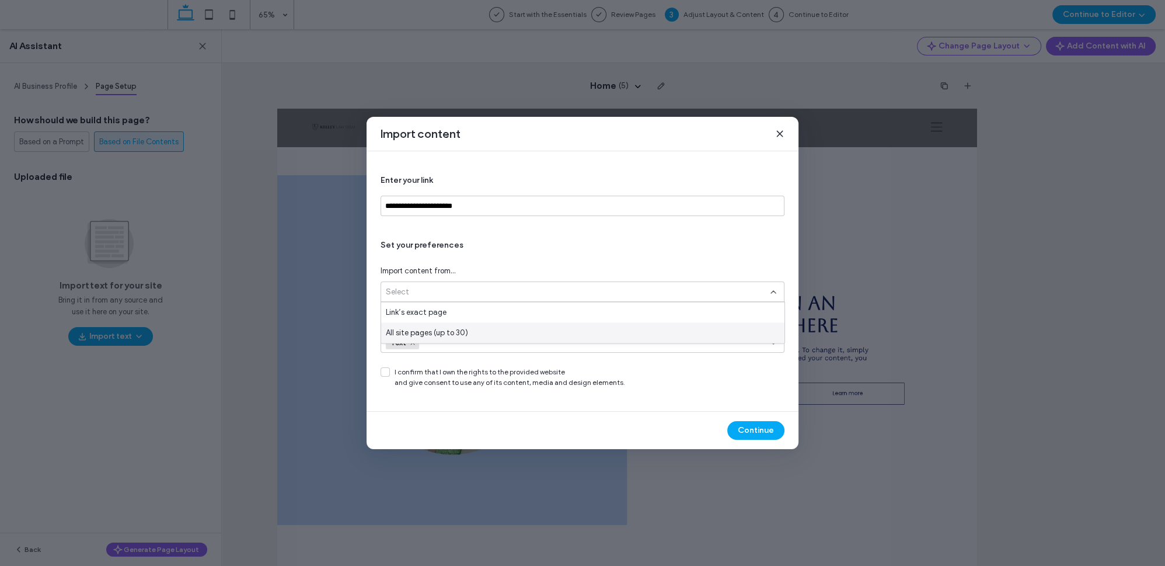
click at [455, 335] on span "All site pages (up to 30)" at bounding box center [427, 333] width 82 height 12
click at [588, 351] on div "Text" at bounding box center [583, 342] width 404 height 20
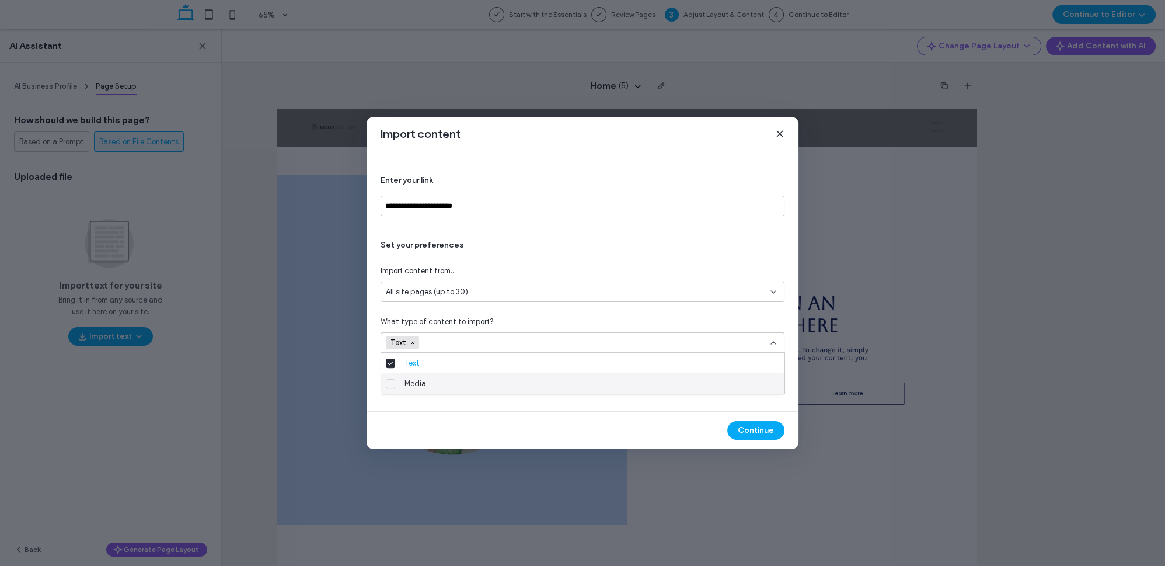
click at [491, 377] on div "Media" at bounding box center [587, 383] width 375 height 20
click at [387, 382] on span at bounding box center [390, 383] width 9 height 9
click at [756, 430] on button "Continue" at bounding box center [755, 430] width 57 height 19
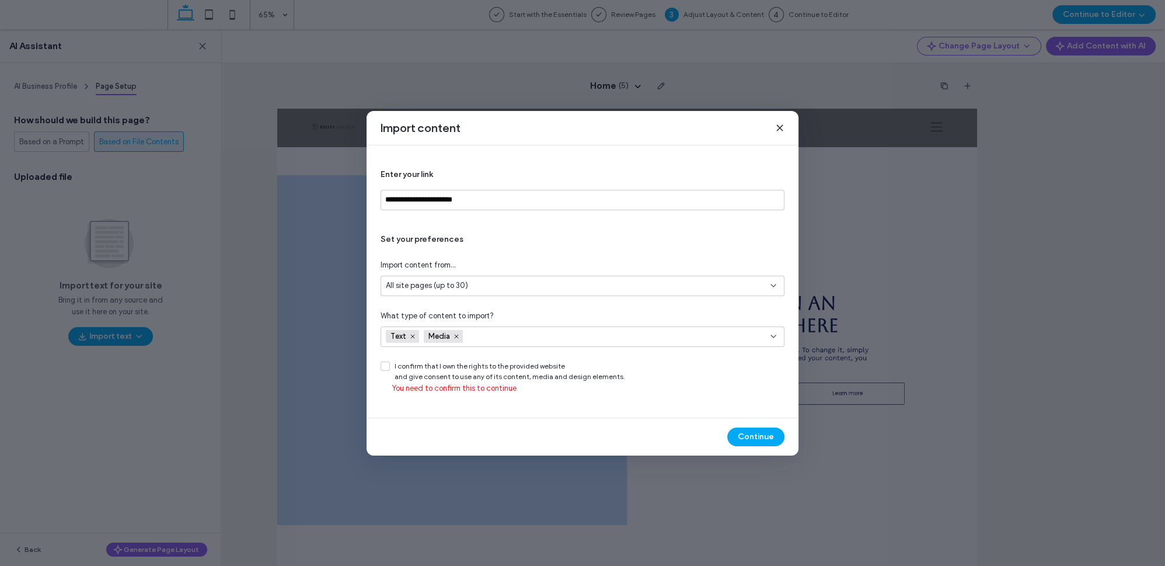
click at [394, 368] on div "I confirm that I own the rights to the provided website and give consent to use…" at bounding box center [583, 371] width 404 height 21
click at [388, 368] on span at bounding box center [385, 365] width 9 height 9
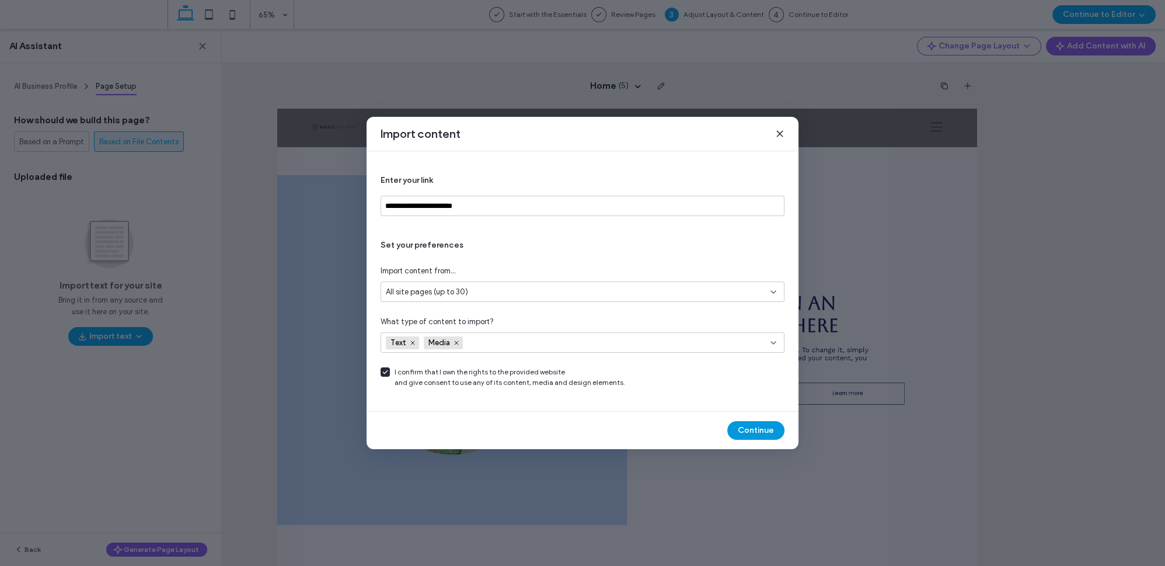
click at [762, 436] on button "Continue" at bounding box center [755, 430] width 57 height 19
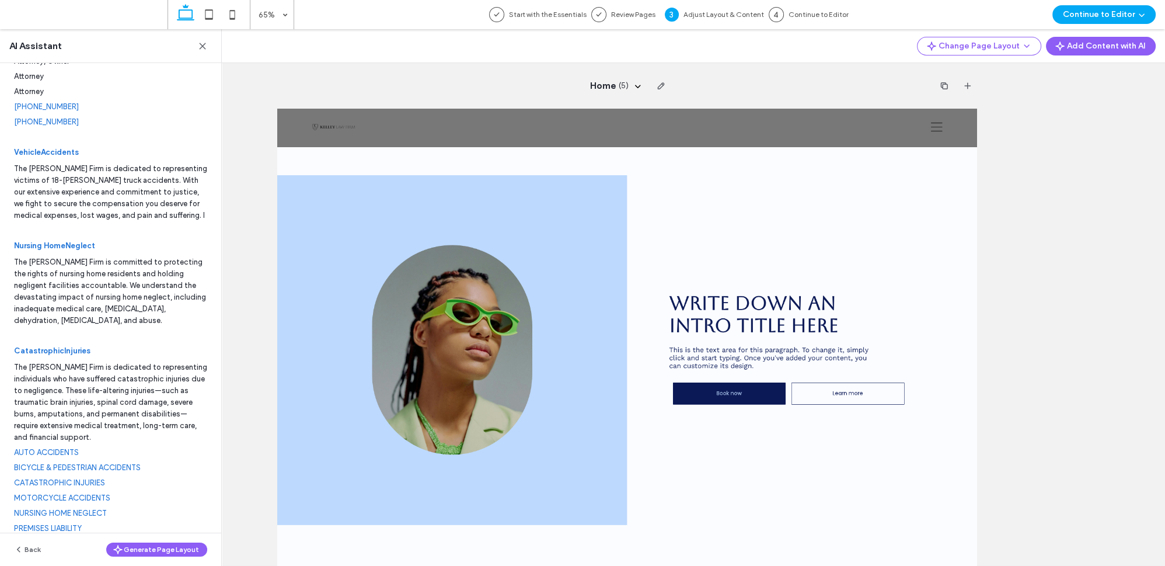
scroll to position [781, 0]
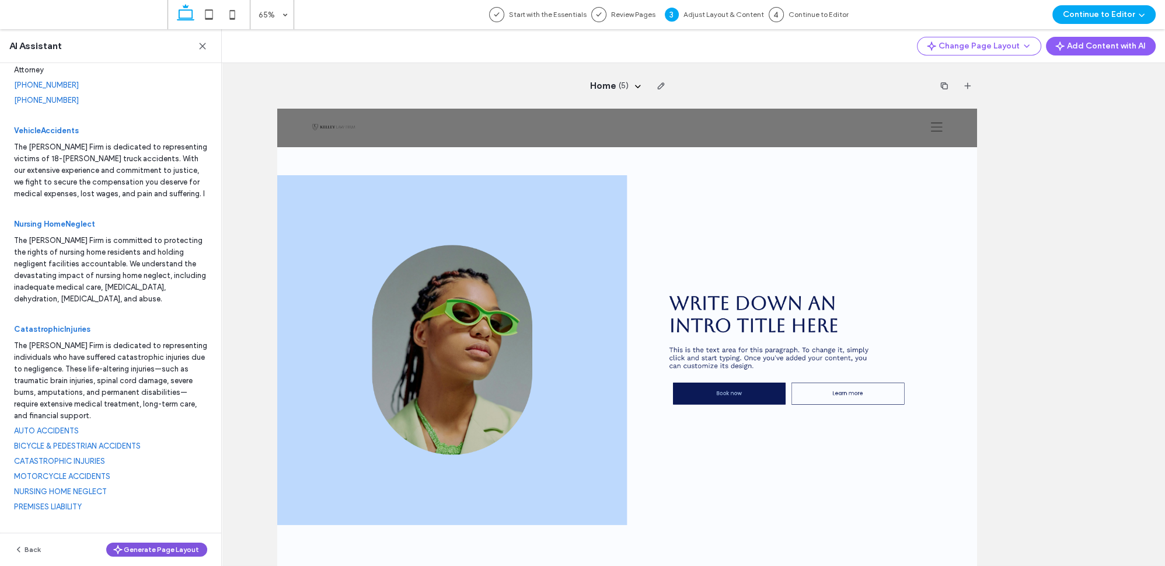
click at [177, 555] on button "Generate Page Layout" at bounding box center [156, 549] width 101 height 14
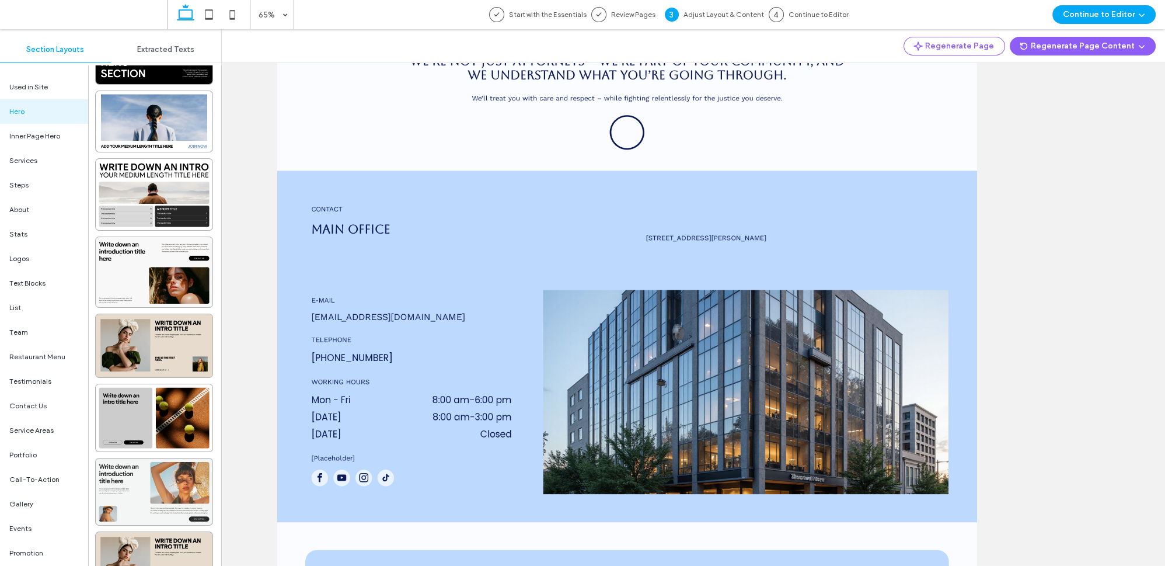
scroll to position [0, 0]
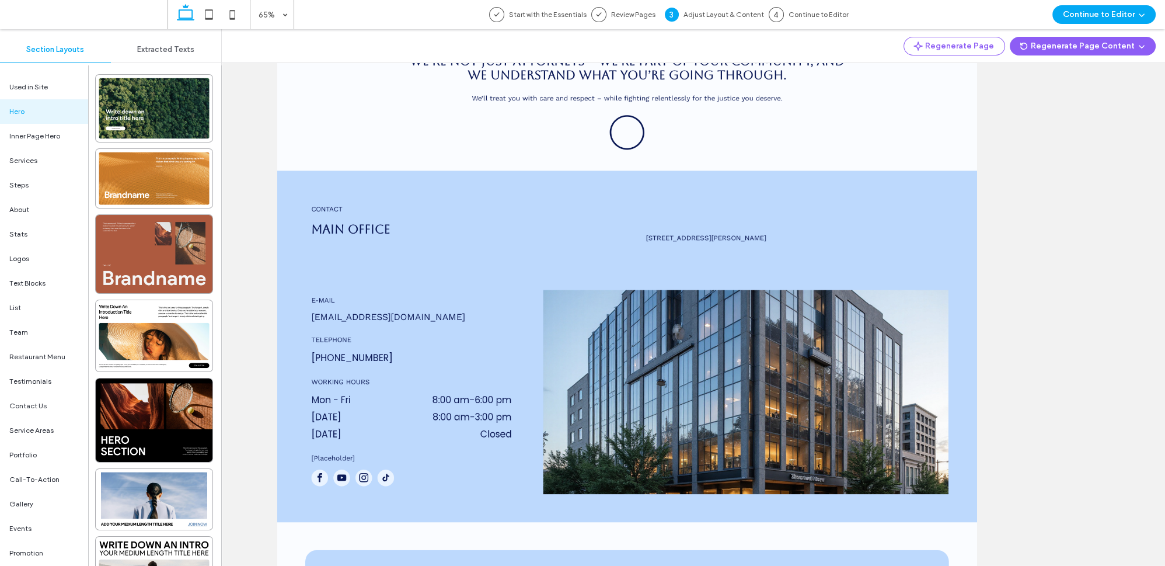
click at [133, 268] on div at bounding box center [154, 254] width 117 height 78
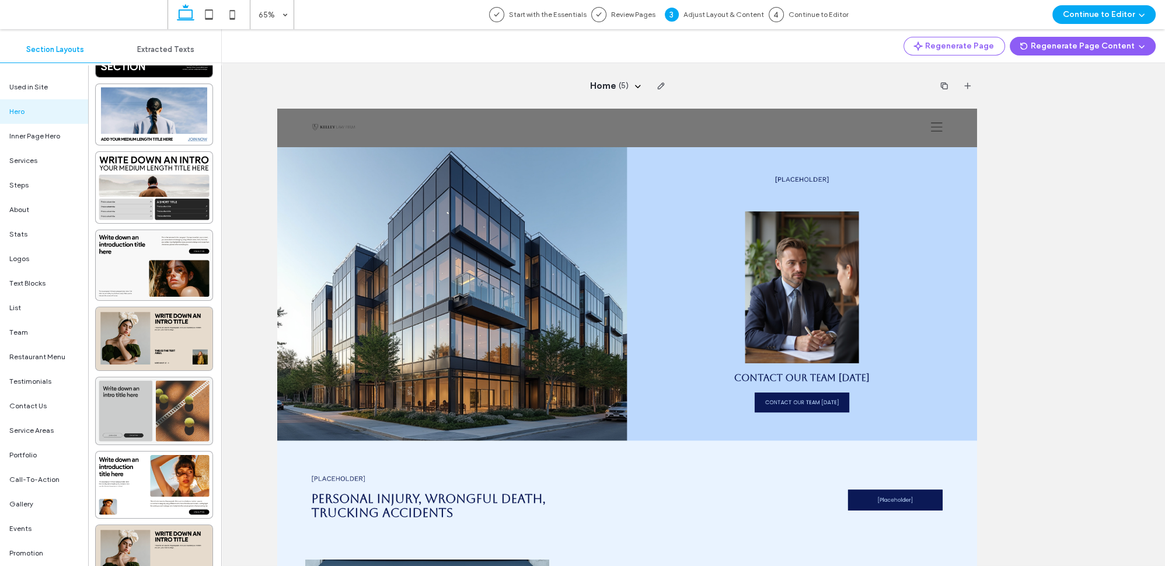
scroll to position [424, 0]
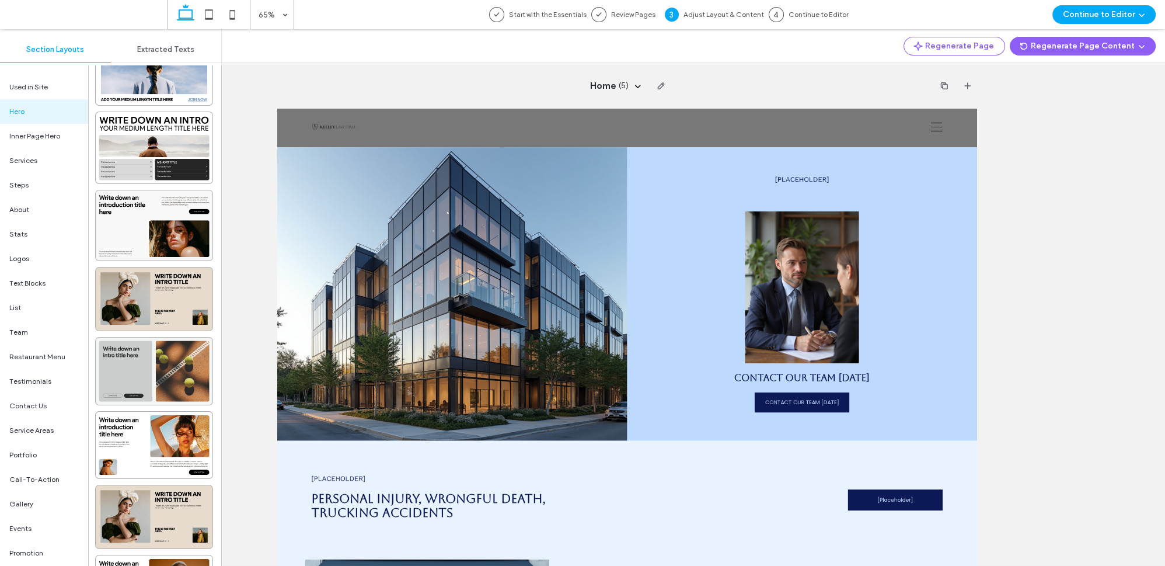
click at [192, 380] on div at bounding box center [154, 370] width 117 height 67
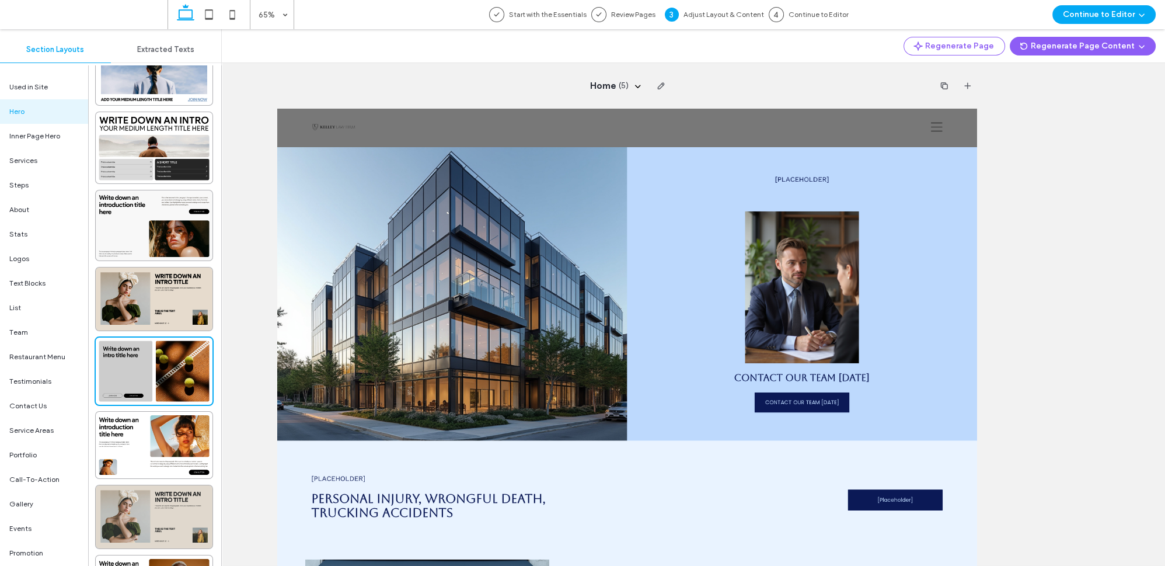
click at [147, 500] on div at bounding box center [154, 516] width 117 height 63
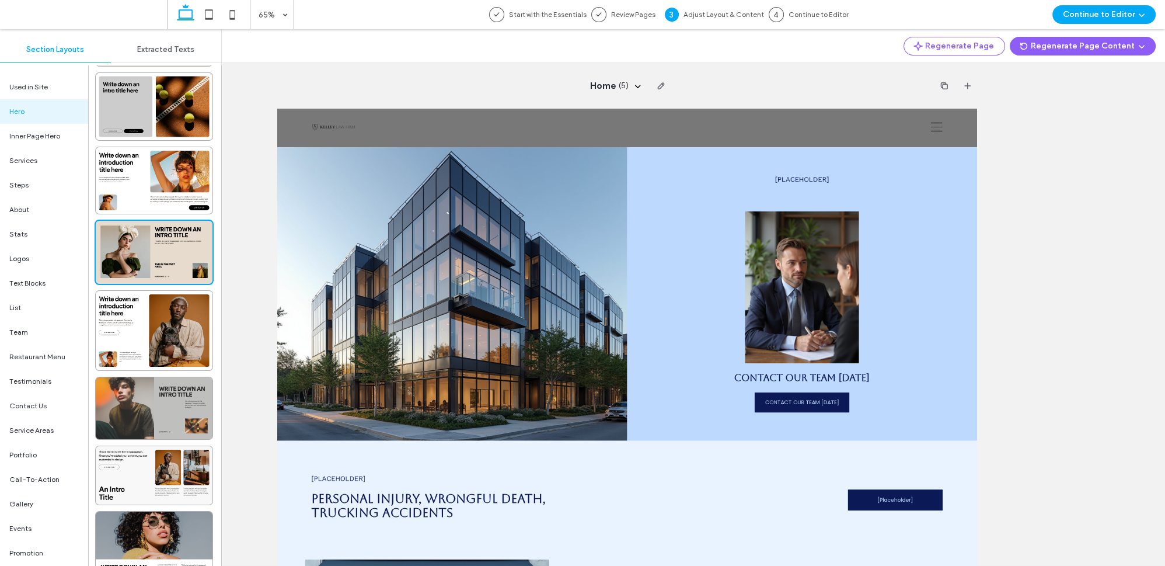
scroll to position [690, 0]
click at [154, 401] on div at bounding box center [154, 408] width 117 height 62
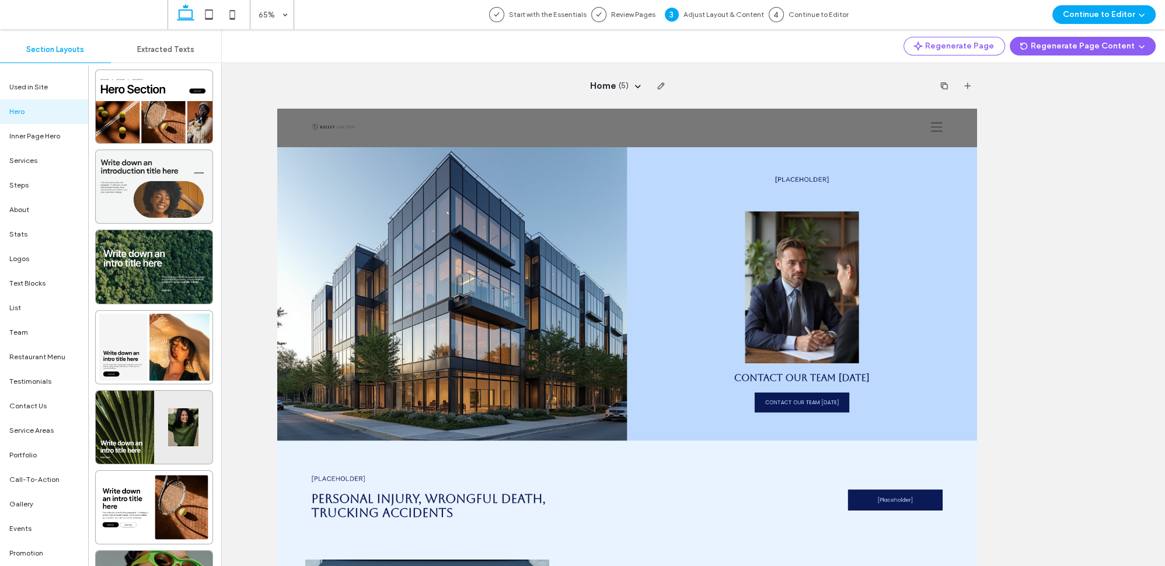
scroll to position [3184, 0]
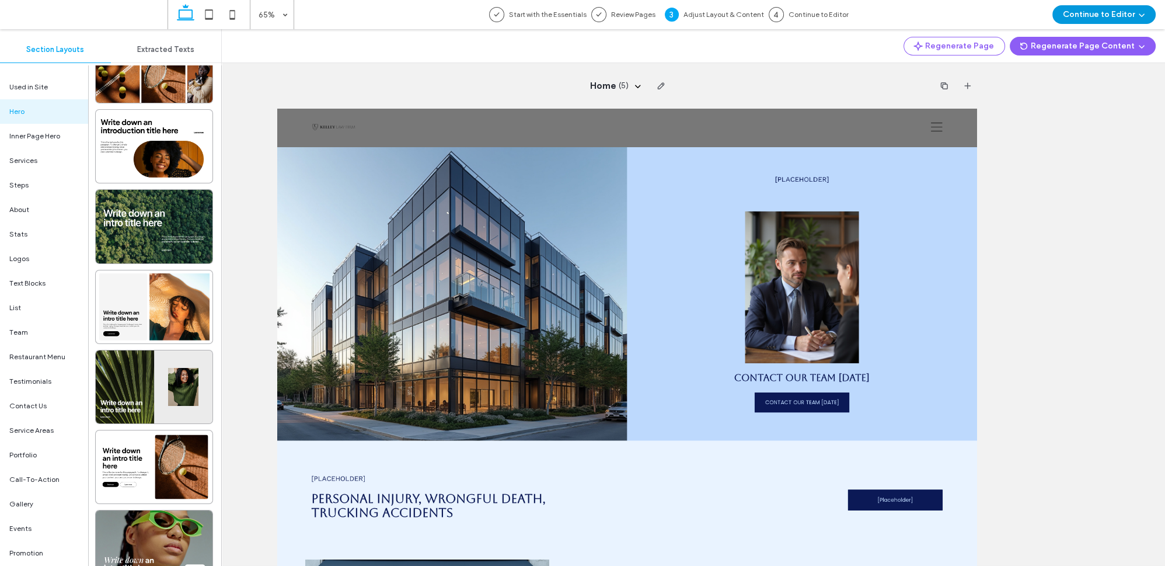
click at [1133, 16] on button "Continue to Editor" at bounding box center [1104, 14] width 103 height 19
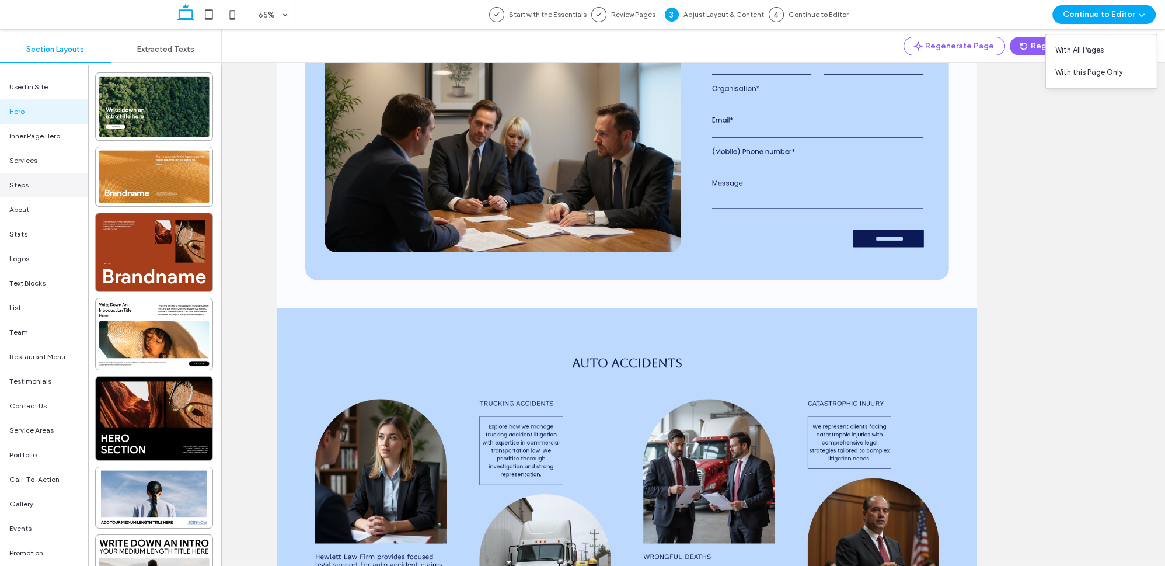
scroll to position [0, 0]
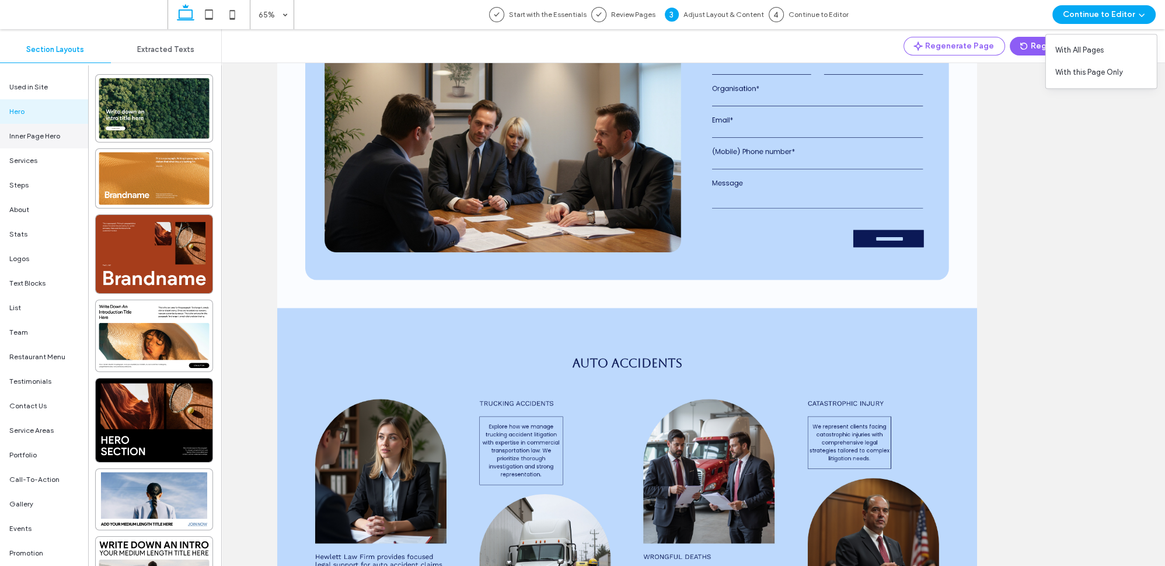
click at [59, 144] on div "Inner Page Hero" at bounding box center [44, 136] width 88 height 25
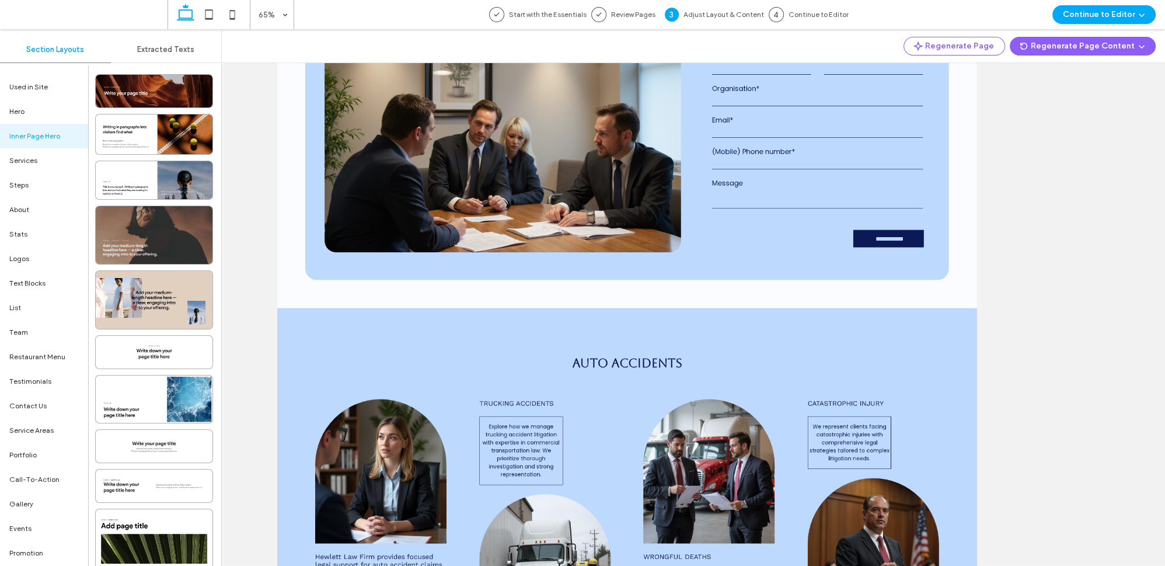
click at [166, 246] on div at bounding box center [154, 235] width 117 height 58
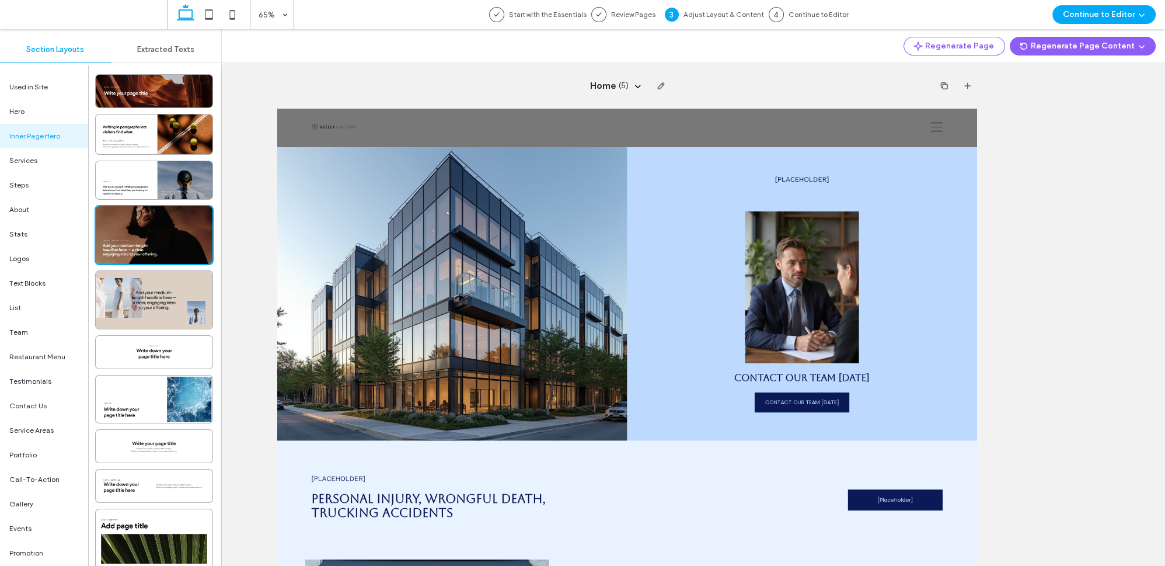
click at [142, 305] on div at bounding box center [154, 300] width 117 height 58
click at [39, 119] on div "Hero" at bounding box center [44, 111] width 88 height 25
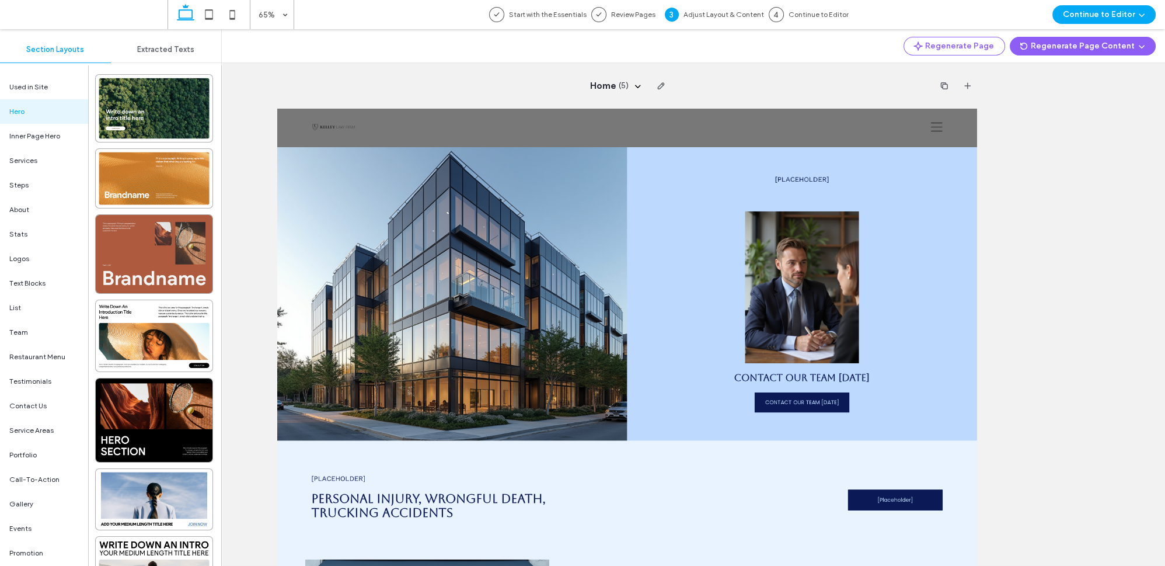
click at [154, 217] on div at bounding box center [154, 254] width 117 height 78
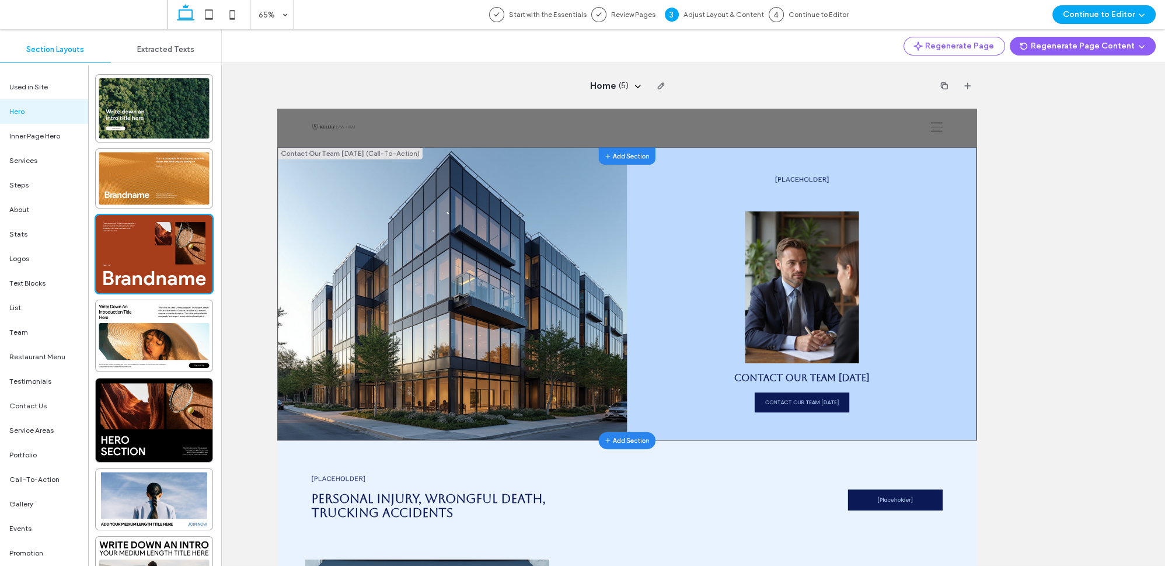
click at [563, 509] on div at bounding box center [546, 394] width 538 height 451
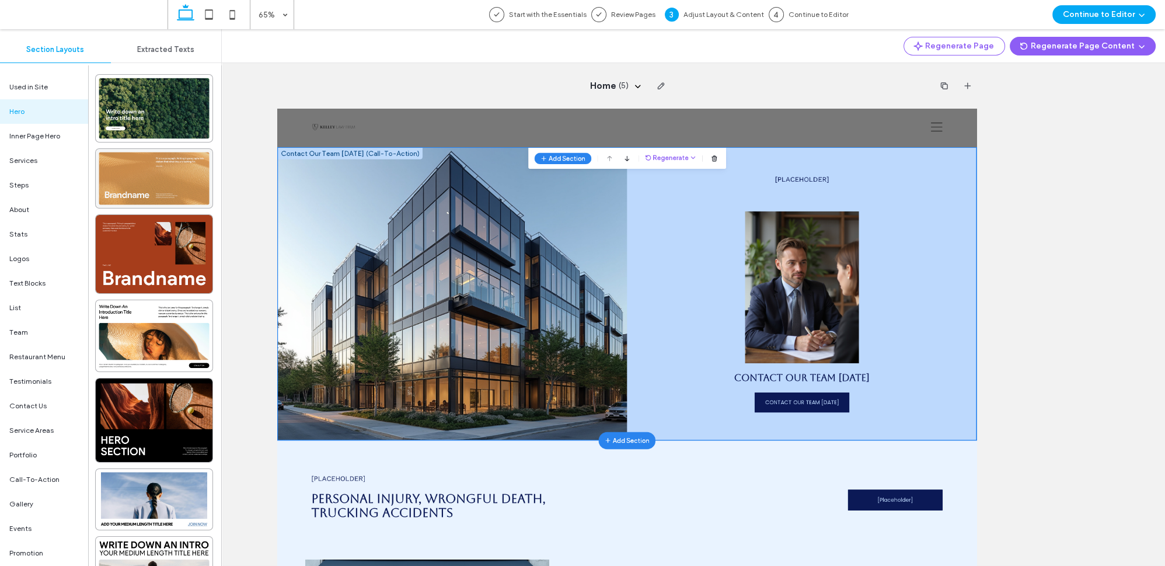
click at [129, 175] on div at bounding box center [154, 178] width 117 height 59
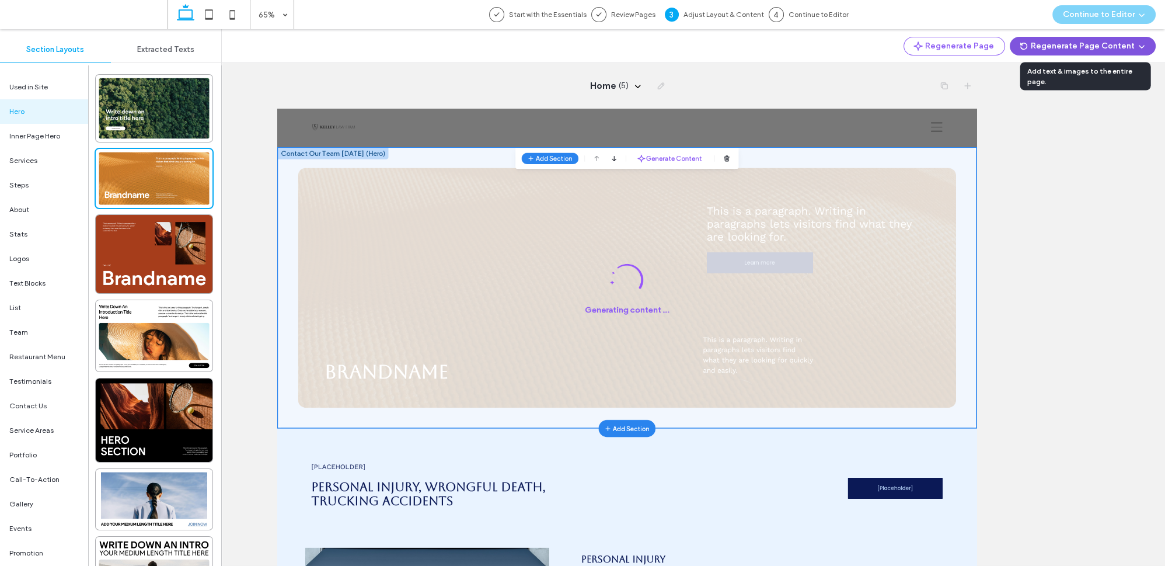
click at [1070, 47] on button "Regenerate Page Content" at bounding box center [1083, 46] width 146 height 19
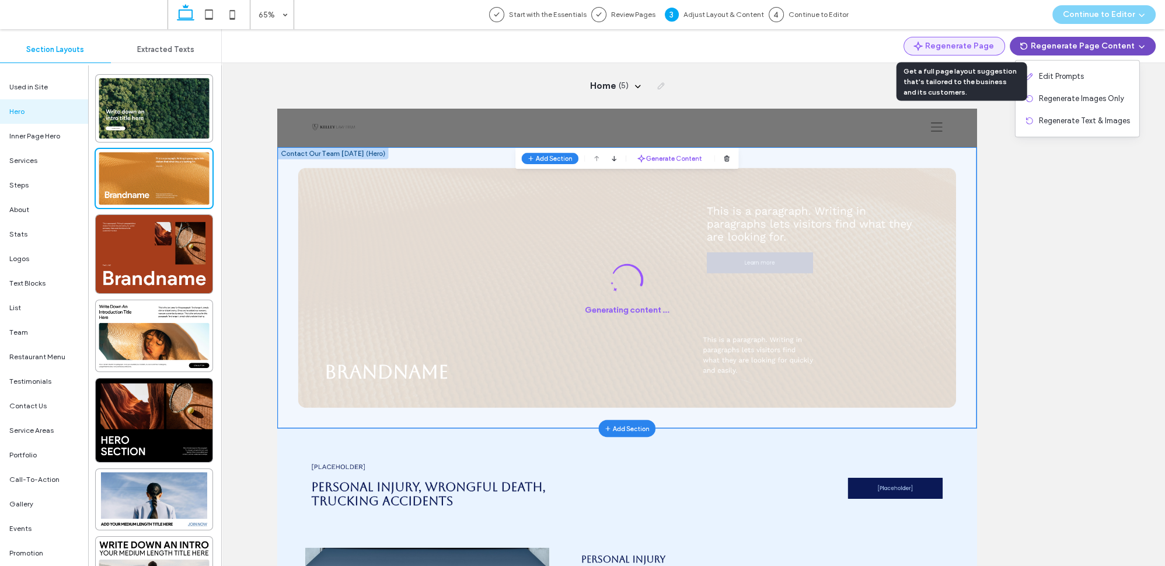
click at [992, 50] on button "Regenerate Page" at bounding box center [955, 46] width 102 height 19
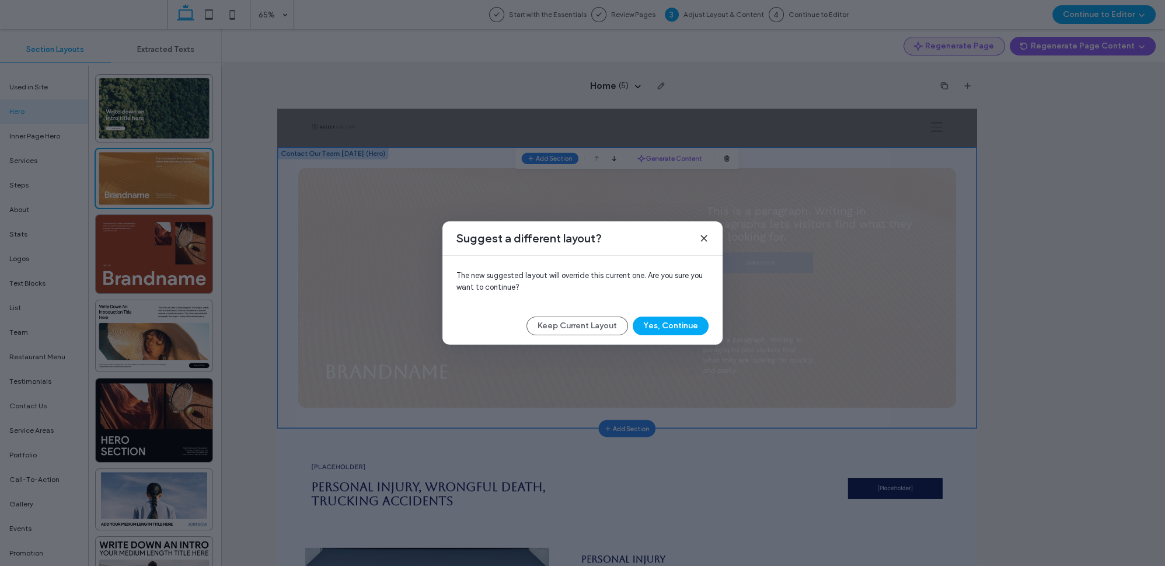
scroll to position [60, 0]
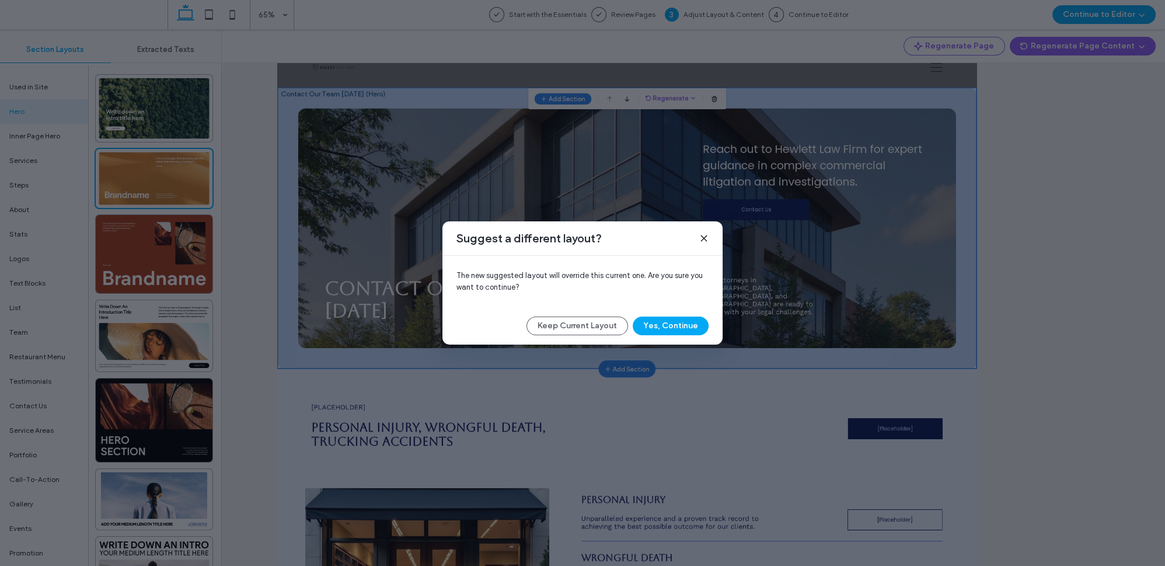
click at [656, 343] on div "Suggest a different layout? The new suggested layout will override this current…" at bounding box center [583, 282] width 280 height 123
drag, startPoint x: 671, startPoint y: 322, endPoint x: 609, endPoint y: 422, distance: 118.3
click at [671, 322] on button "Yes, Continue" at bounding box center [671, 325] width 76 height 19
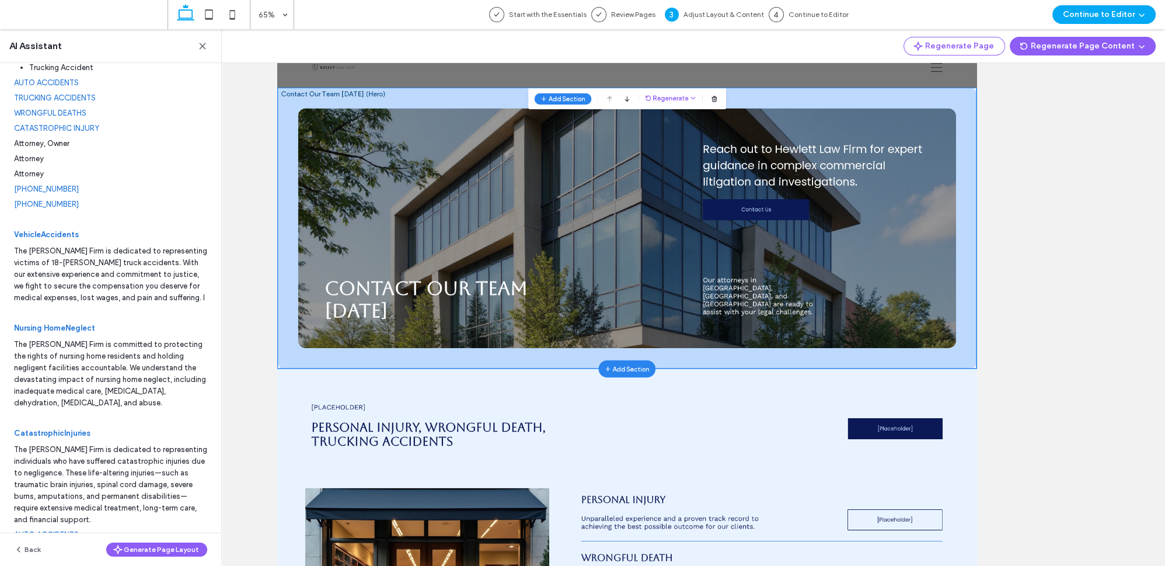
scroll to position [0, 0]
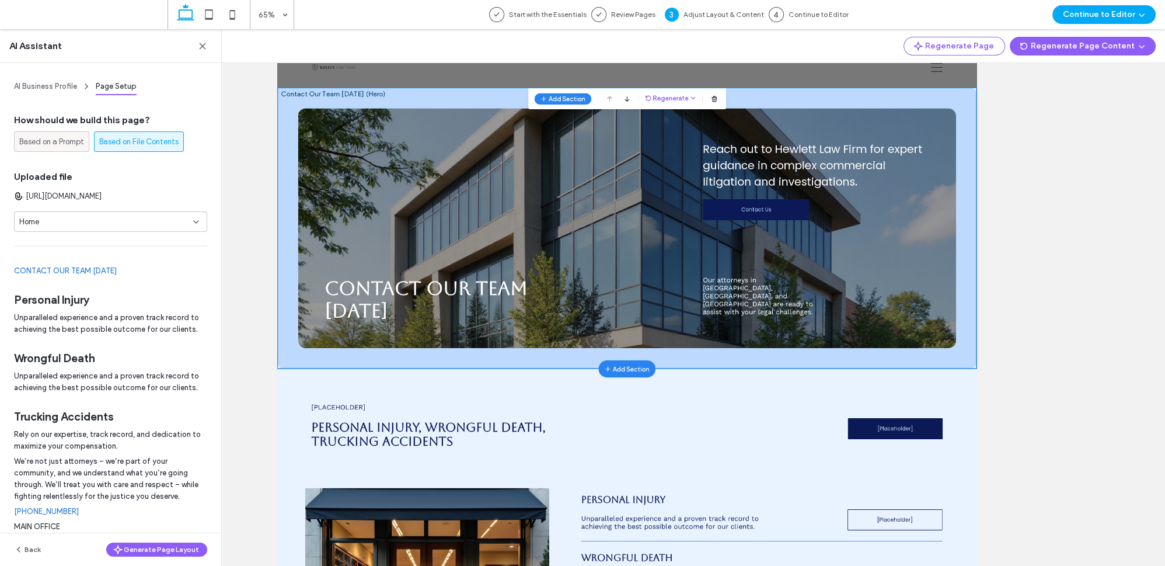
click at [80, 145] on span "Based on a Prompt" at bounding box center [51, 142] width 65 height 12
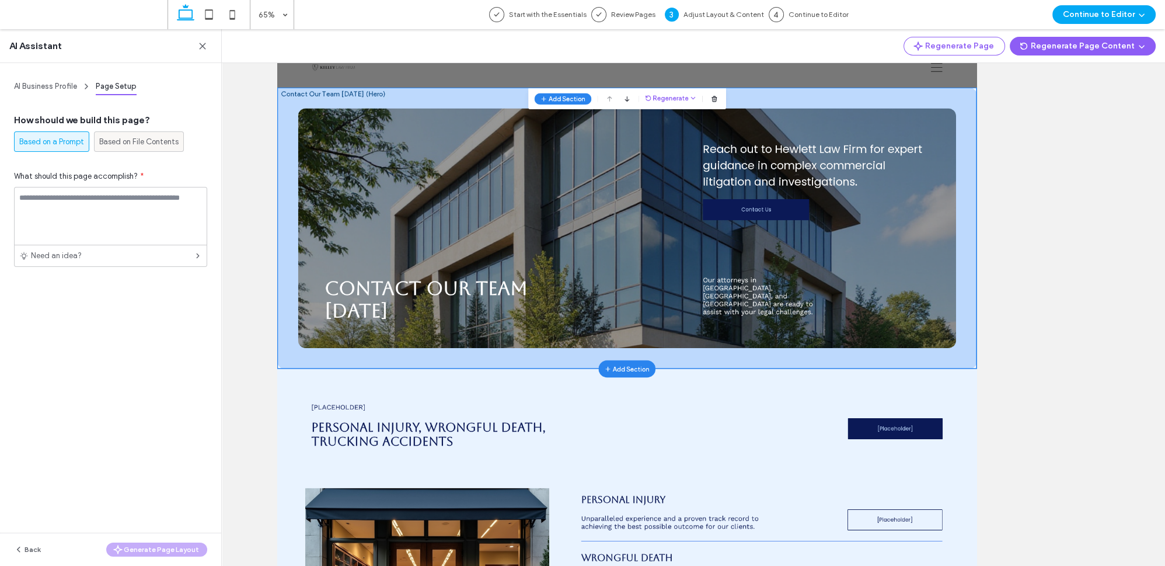
click at [133, 149] on div "Based on File Contents" at bounding box center [138, 141] width 79 height 19
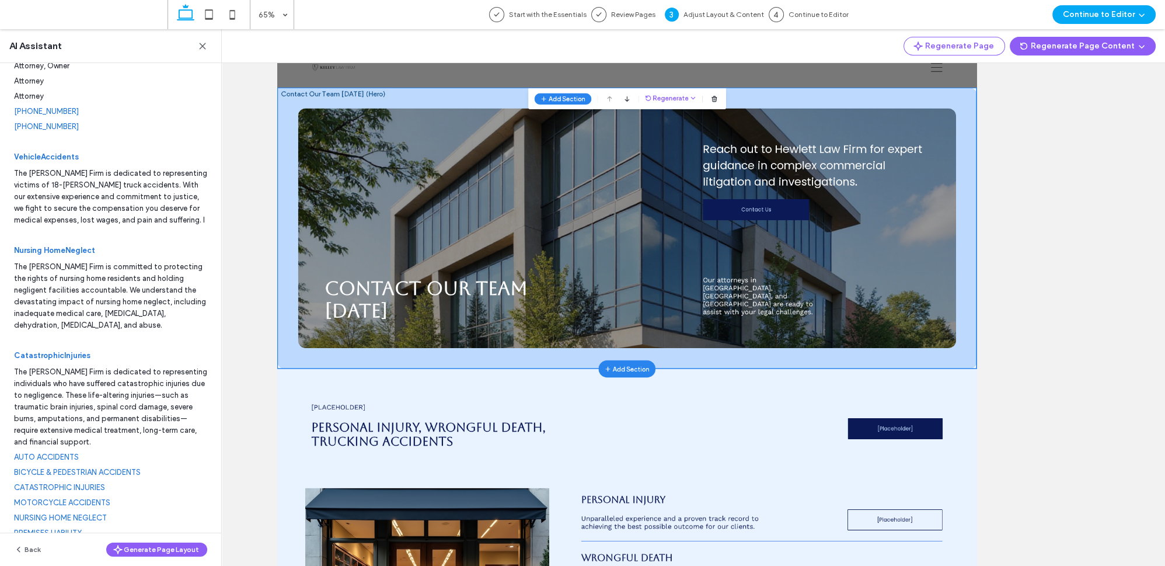
scroll to position [781, 0]
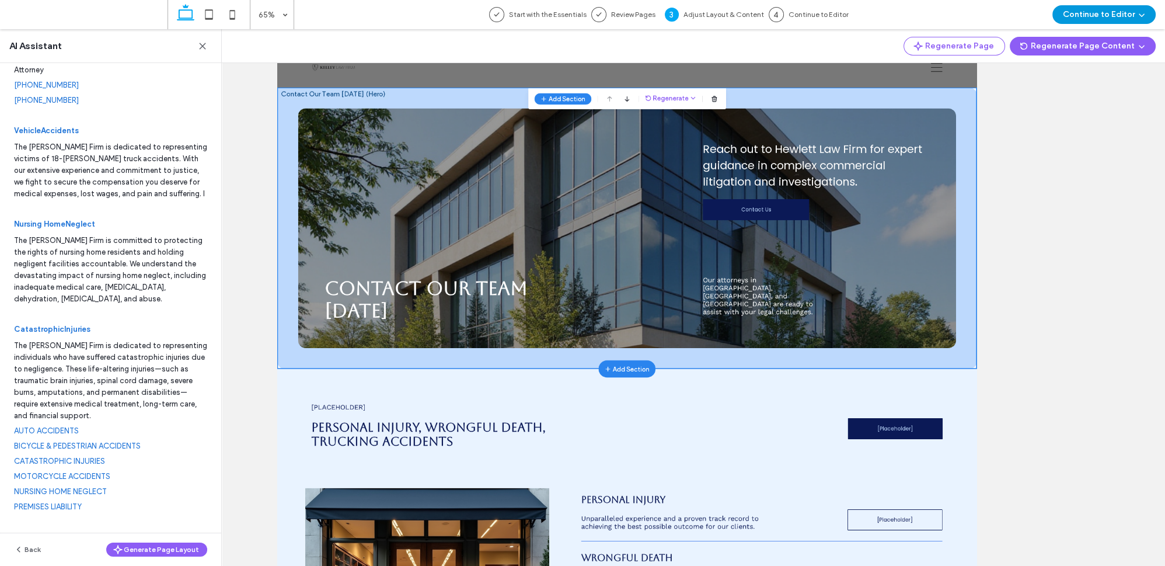
click at [1108, 10] on button "Continue to Editor" at bounding box center [1104, 14] width 103 height 19
click at [1090, 45] on span "With All Pages" at bounding box center [1080, 50] width 48 height 12
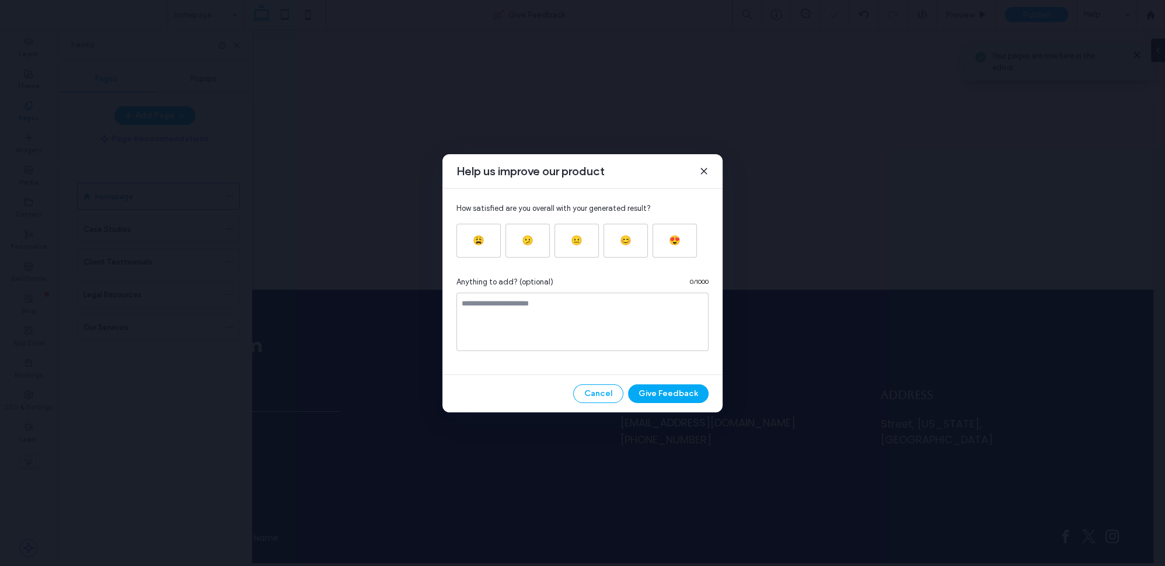
click at [704, 168] on icon at bounding box center [703, 170] width 9 height 9
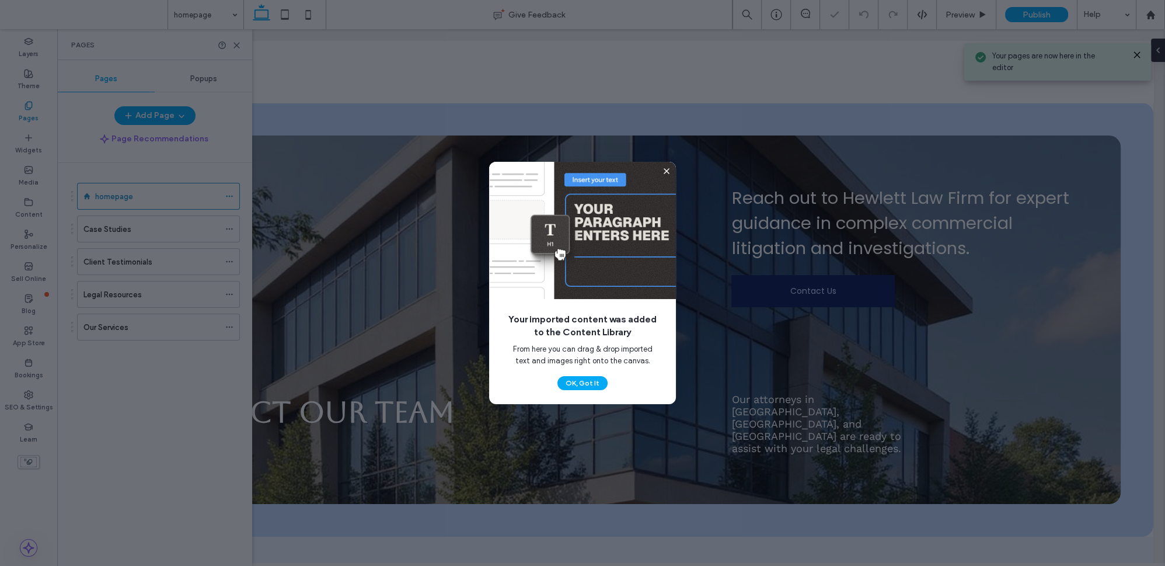
click at [667, 175] on icon at bounding box center [666, 170] width 9 height 9
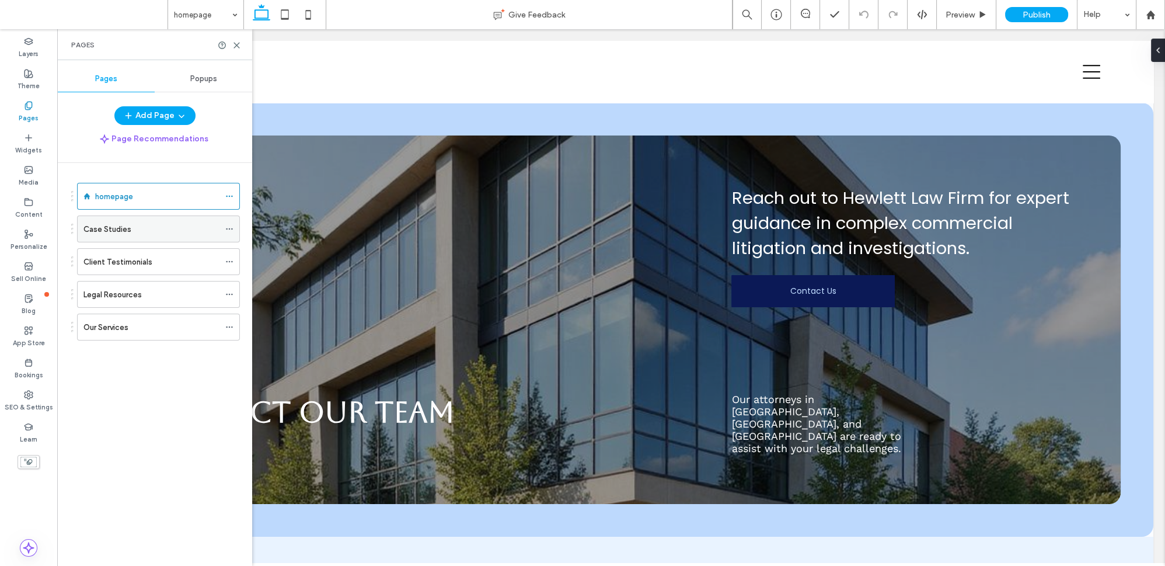
click at [145, 229] on div "Case Studies" at bounding box center [151, 229] width 136 height 12
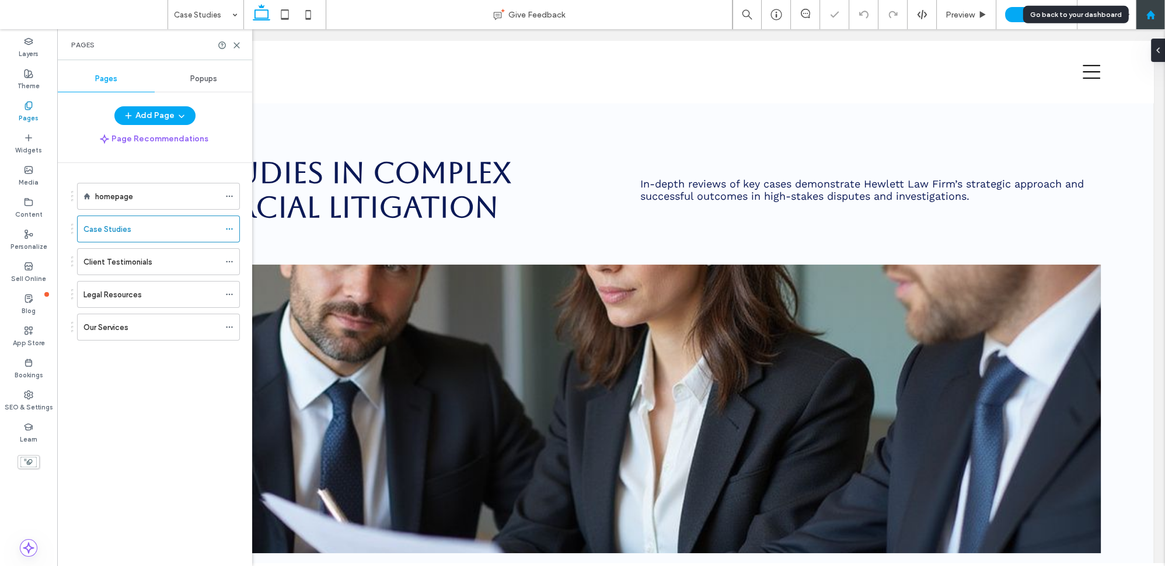
click at [1145, 23] on div at bounding box center [1150, 14] width 29 height 29
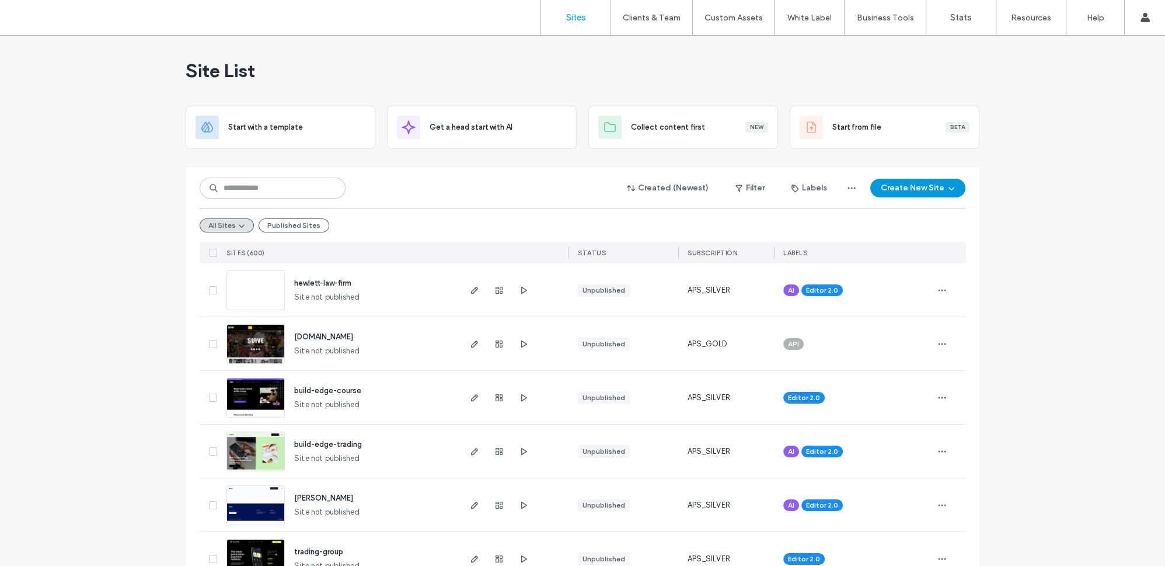
click at [901, 186] on button "Create New Site" at bounding box center [918, 188] width 95 height 19
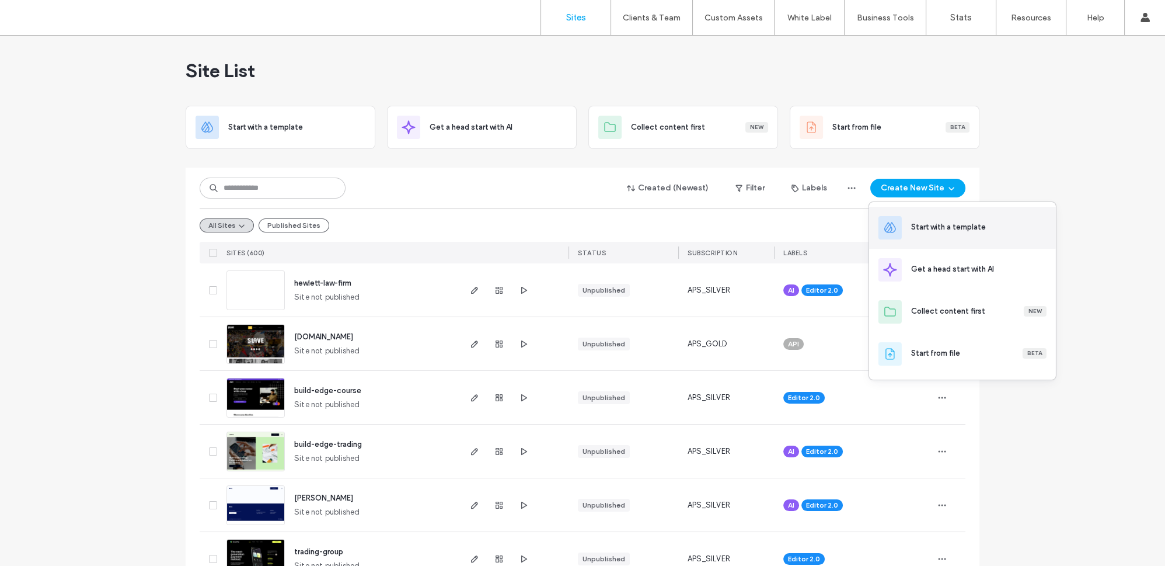
click at [967, 237] on div "Start with a template" at bounding box center [962, 228] width 187 height 42
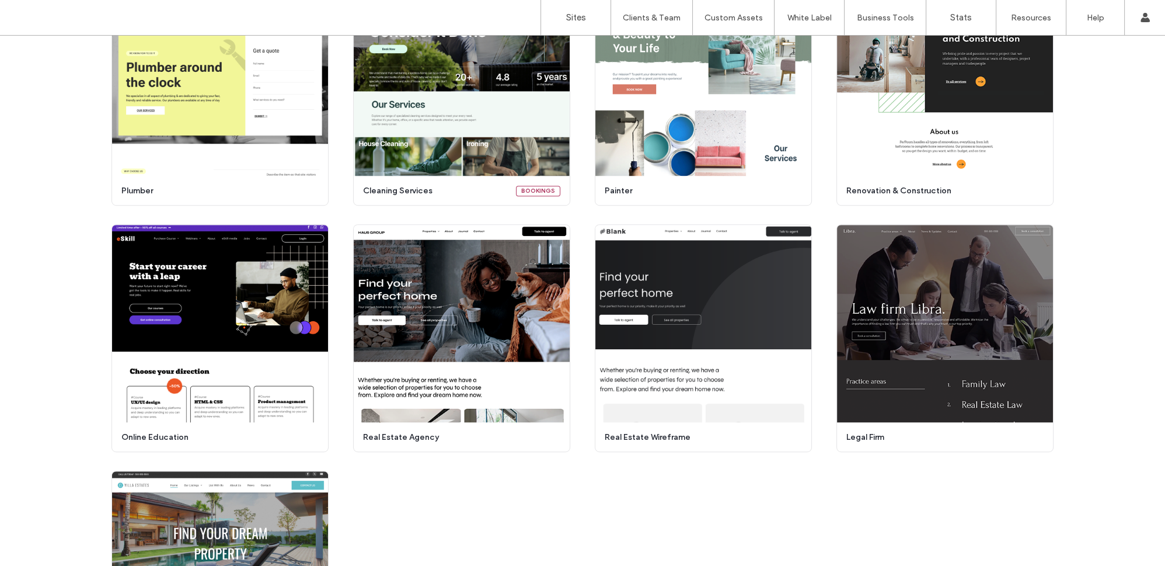
scroll to position [1205, 0]
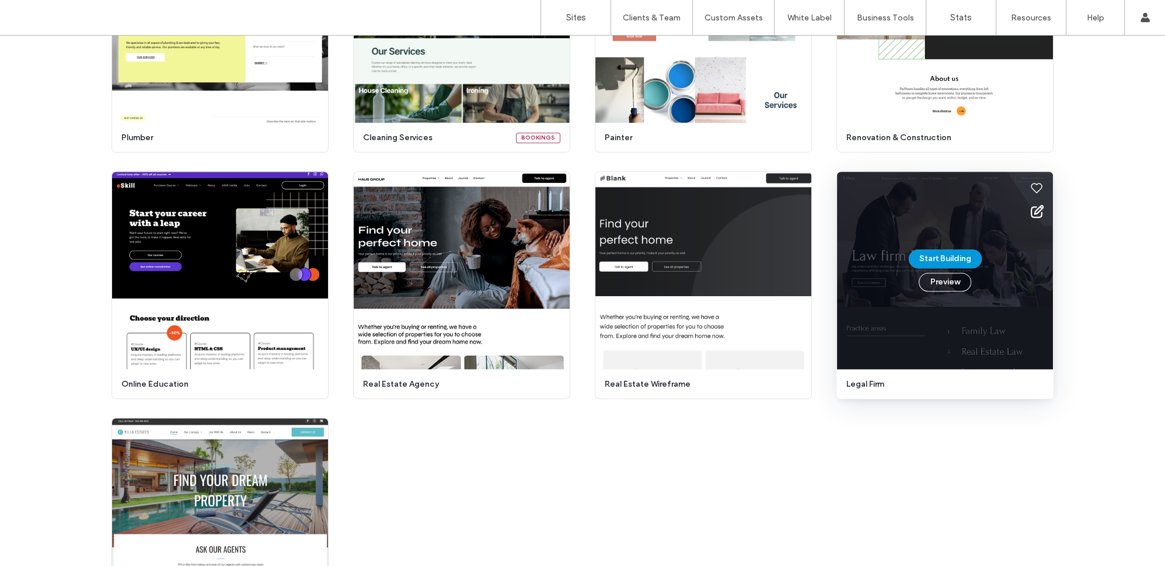
click at [943, 257] on button "Start Building" at bounding box center [945, 258] width 73 height 19
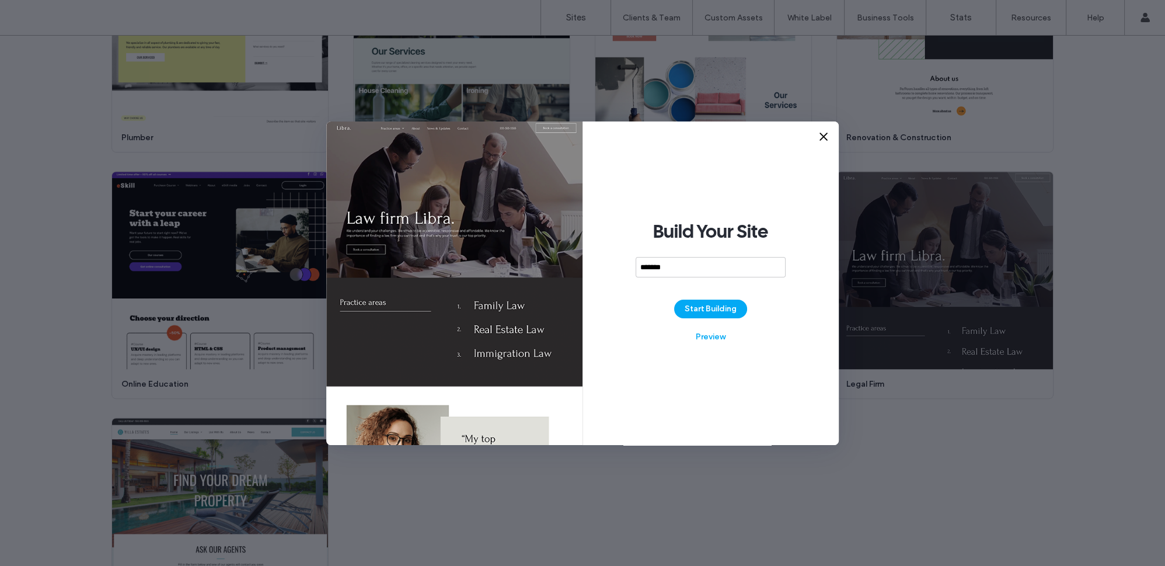
type input "*******"
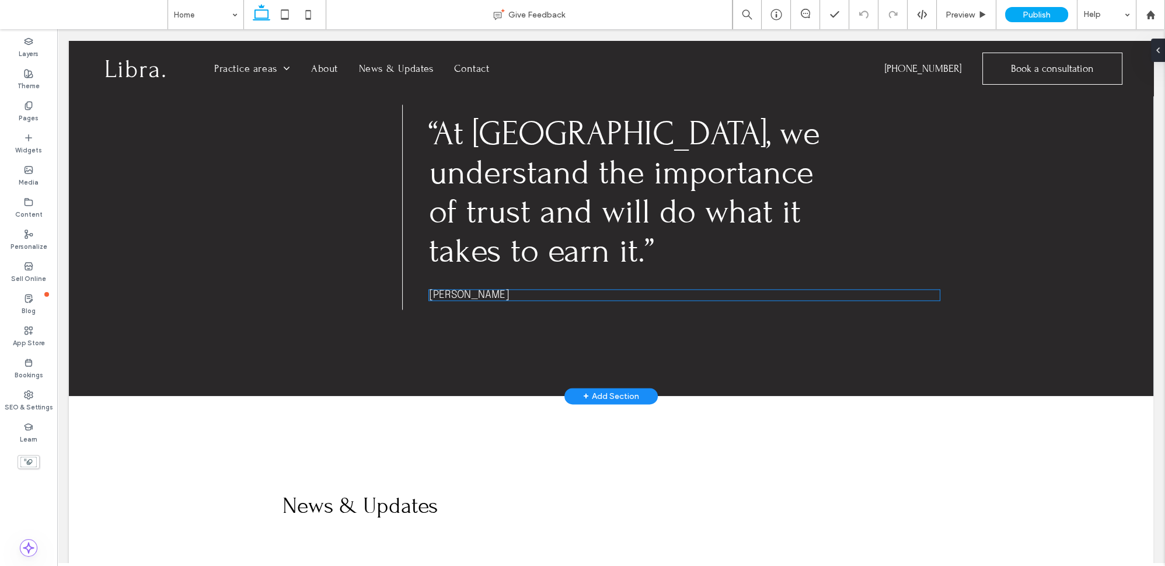
scroll to position [2707, 0]
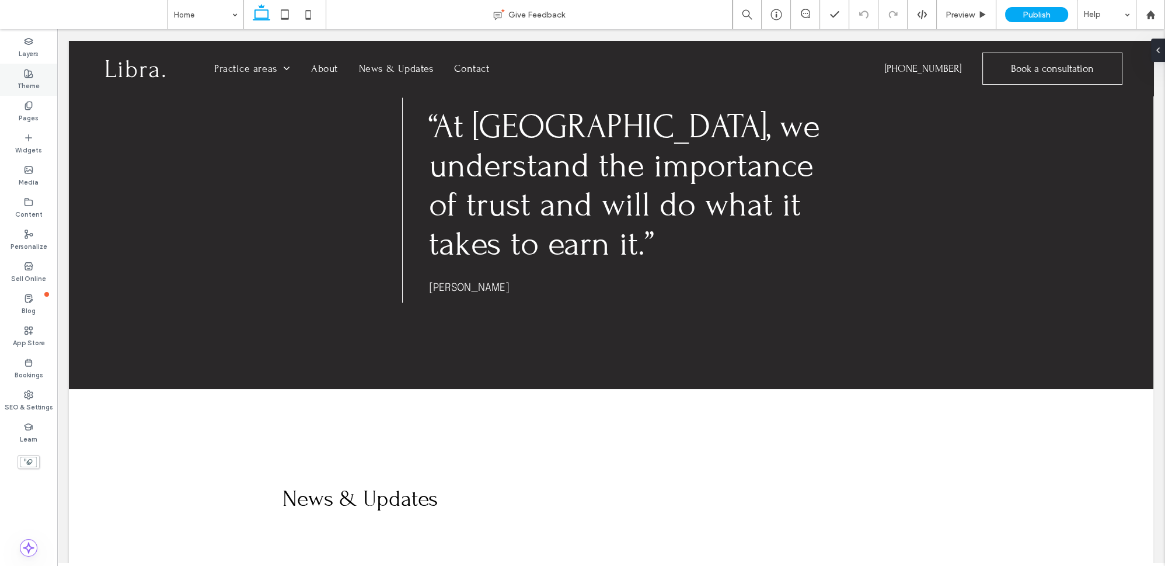
click at [23, 85] on label "Theme" at bounding box center [29, 84] width 22 height 13
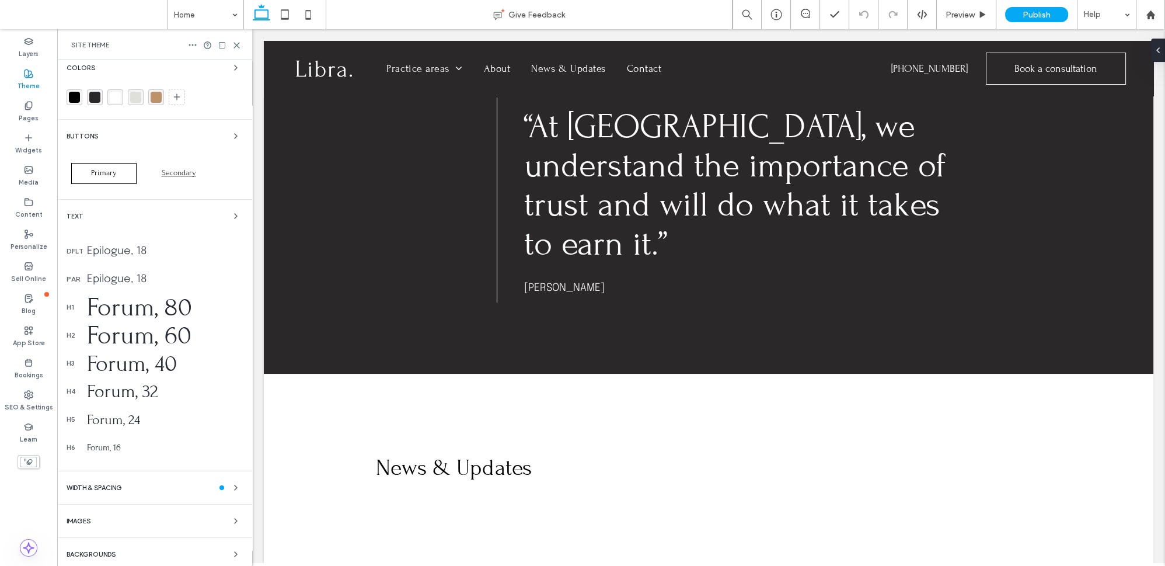
scroll to position [105, 0]
click at [41, 403] on label "SEO & Settings" at bounding box center [29, 405] width 48 height 13
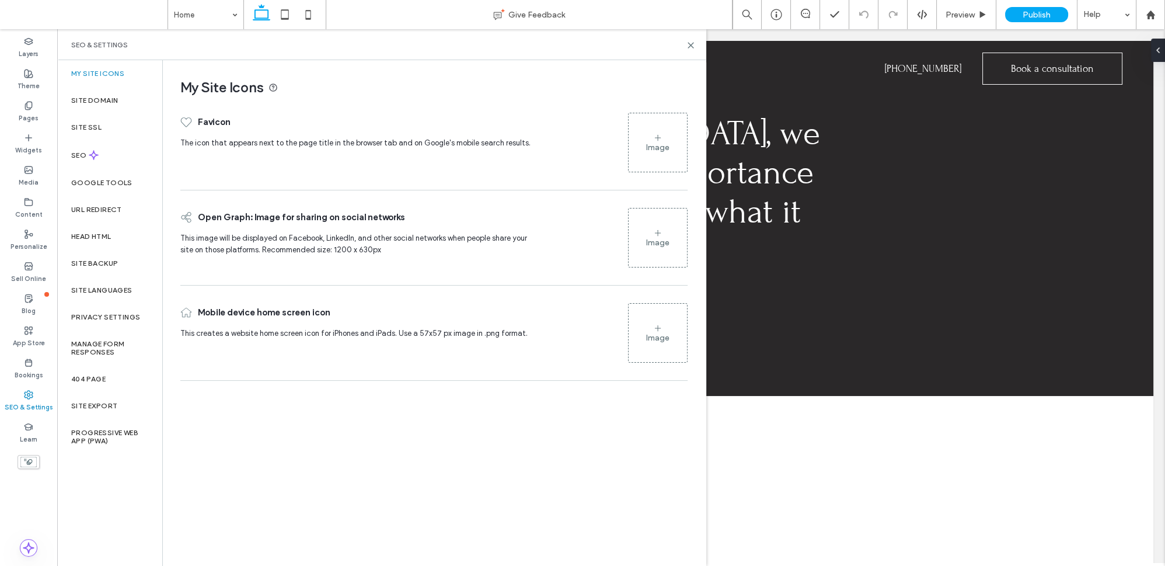
scroll to position [2707, 0]
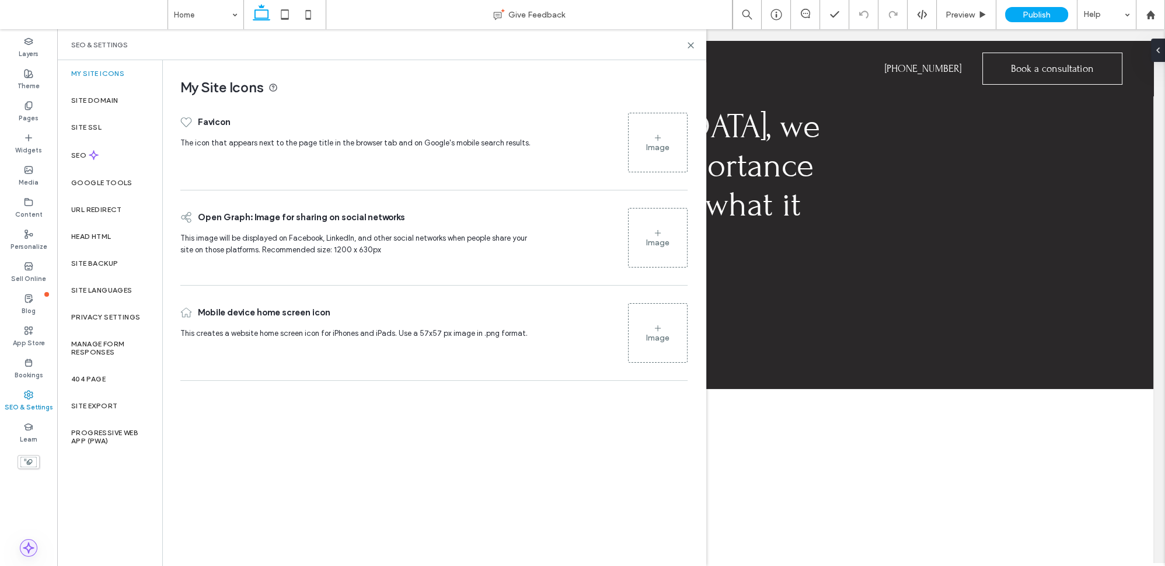
click at [25, 544] on icon at bounding box center [29, 548] width 12 height 12
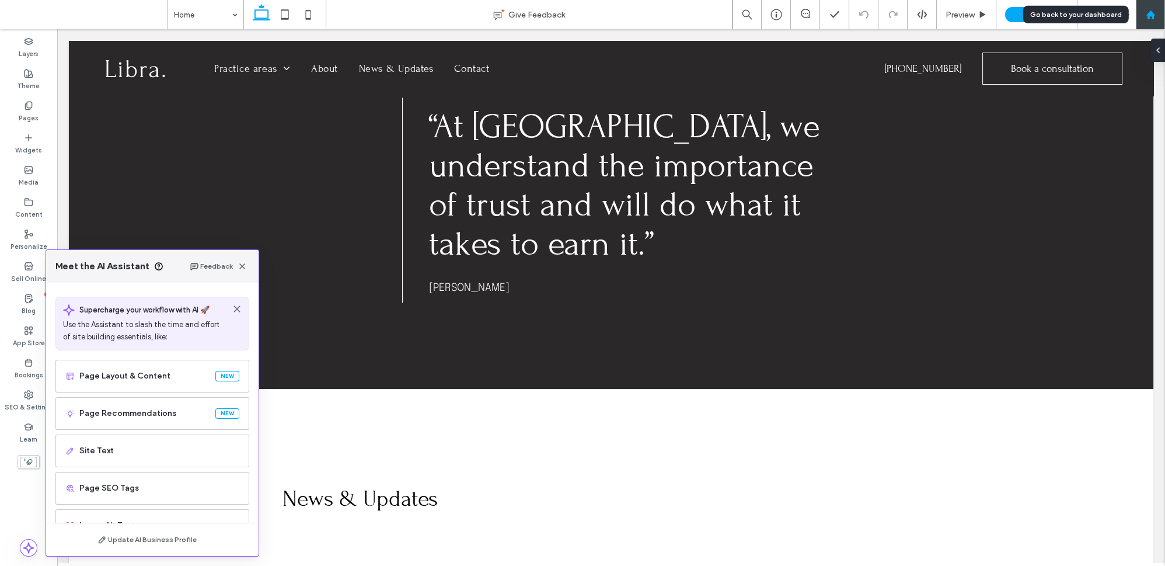
click at [1157, 20] on div at bounding box center [1150, 14] width 29 height 29
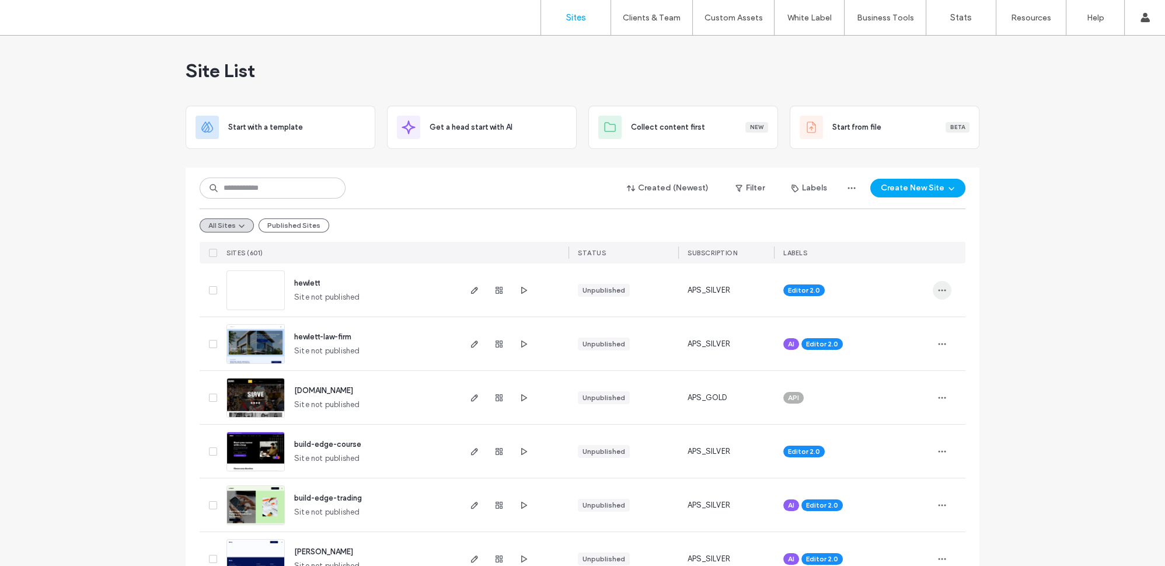
click at [944, 290] on span "button" at bounding box center [942, 290] width 19 height 19
click at [897, 377] on div "Reset Site" at bounding box center [895, 372] width 104 height 22
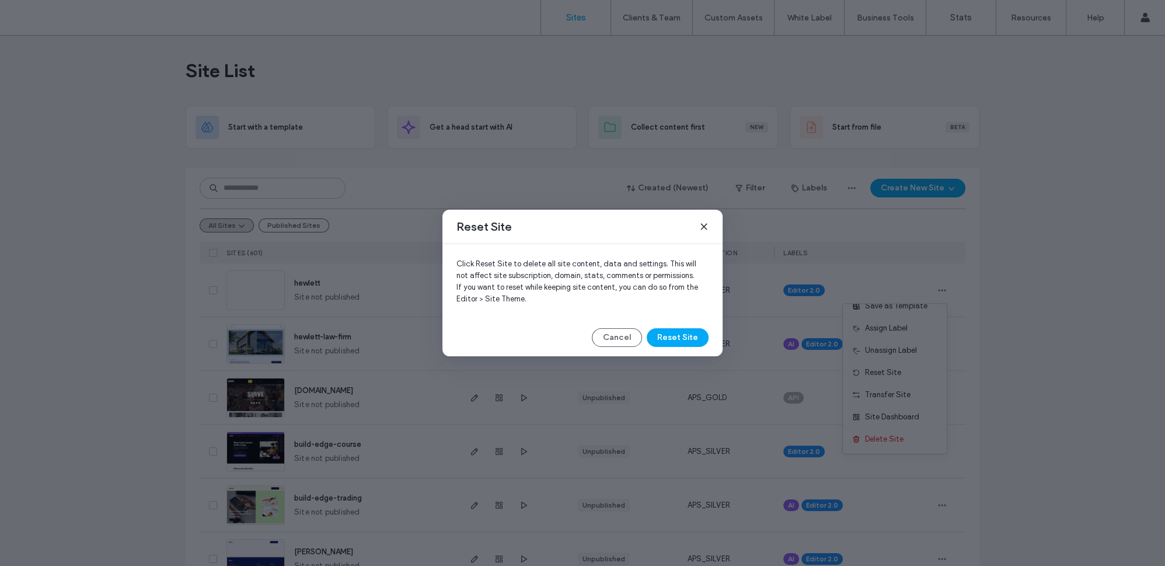
click at [650, 330] on div "Cancel Reset Site" at bounding box center [583, 337] width 252 height 19
click at [671, 336] on button "Reset Site" at bounding box center [678, 337] width 62 height 19
